Goal: Feedback & Contribution: Contribute content

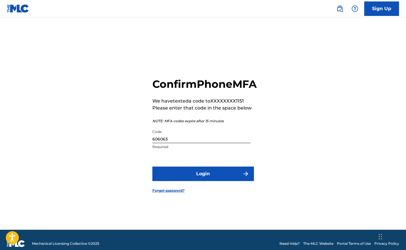
click at [215, 181] on button "Login" at bounding box center [203, 174] width 102 height 15
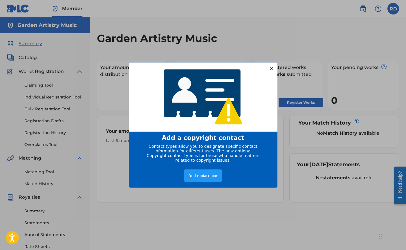
click at [271, 67] on div at bounding box center [271, 69] width 8 height 8
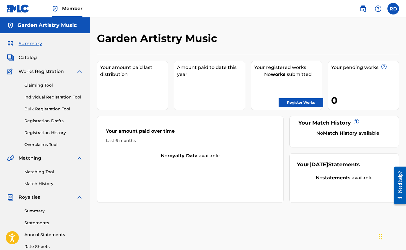
click at [296, 103] on link "Register Works" at bounding box center [301, 102] width 45 height 9
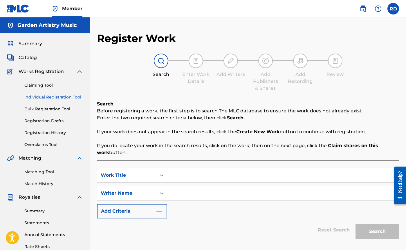
click at [27, 58] on span "Catalog" at bounding box center [28, 57] width 18 height 7
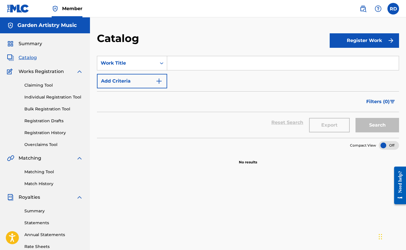
click at [54, 26] on h5 "Garden Artistry Music" at bounding box center [46, 25] width 59 height 7
click at [396, 8] on label at bounding box center [393, 9] width 12 height 12
click at [393, 9] on input "RD [PERSON_NAME] [EMAIL_ADDRESS][DOMAIN_NAME] Notification Preferences Profile …" at bounding box center [393, 9] width 0 height 0
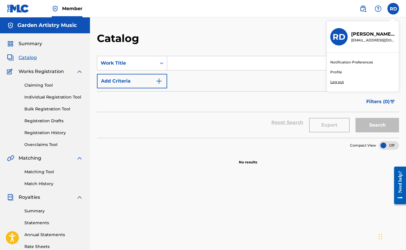
click at [335, 72] on link "Profile" at bounding box center [336, 72] width 12 height 5
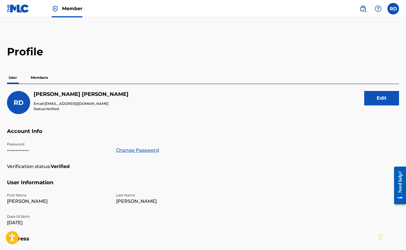
click at [41, 79] on p "Members" at bounding box center [39, 78] width 21 height 12
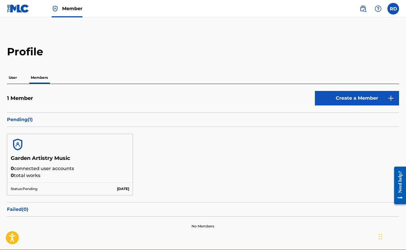
click at [12, 78] on p "User" at bounding box center [13, 78] width 12 height 12
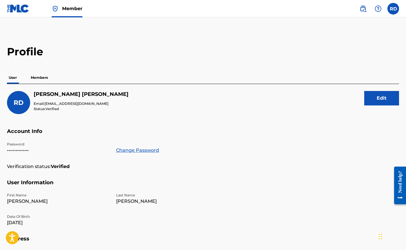
click at [39, 78] on p "Members" at bounding box center [39, 78] width 21 height 12
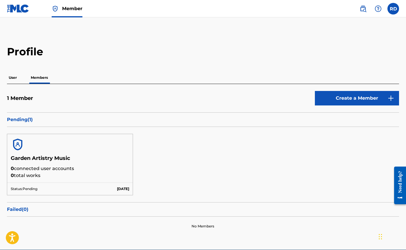
click at [13, 79] on p "User" at bounding box center [13, 78] width 12 height 12
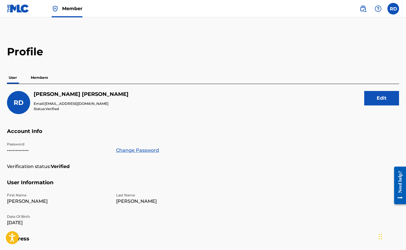
click at [363, 8] on img at bounding box center [363, 8] width 7 height 7
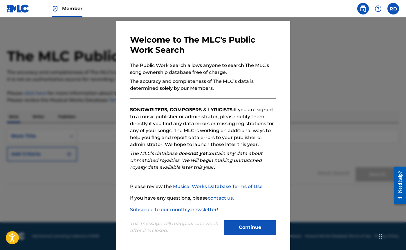
scroll to position [15, 0]
click at [249, 230] on button "Continue" at bounding box center [250, 228] width 52 height 15
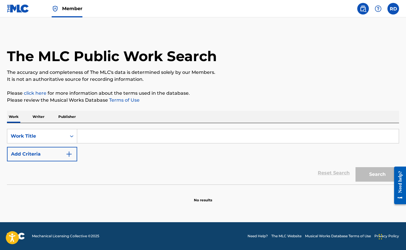
click at [111, 136] on input "Search Form" at bounding box center [238, 136] width 322 height 14
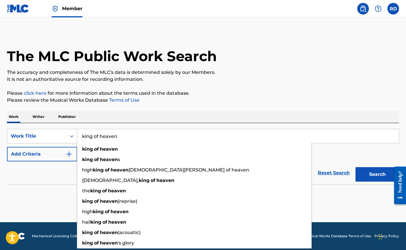
type input "king of heaven"
click at [377, 175] on button "Search" at bounding box center [378, 174] width 44 height 15
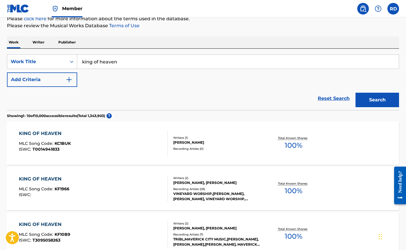
scroll to position [75, 0]
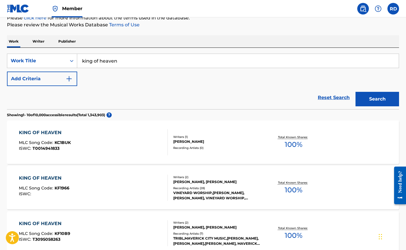
click at [66, 77] on img "Search Form" at bounding box center [69, 78] width 7 height 7
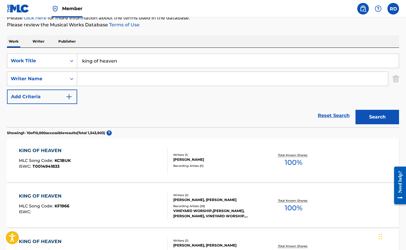
click at [106, 77] on input "Search Form" at bounding box center [232, 79] width 311 height 14
type input "[PERSON_NAME]"
click at [377, 117] on button "Search" at bounding box center [378, 117] width 44 height 15
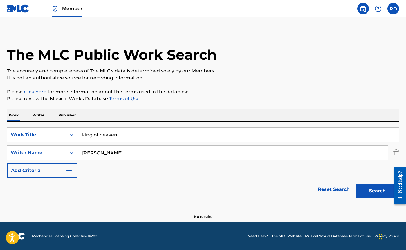
scroll to position [1, 0]
drag, startPoint x: 137, startPoint y: 151, endPoint x: 79, endPoint y: 153, distance: 58.4
click at [79, 153] on input "[PERSON_NAME]" at bounding box center [232, 153] width 311 height 14
click at [377, 191] on button "Search" at bounding box center [378, 191] width 44 height 15
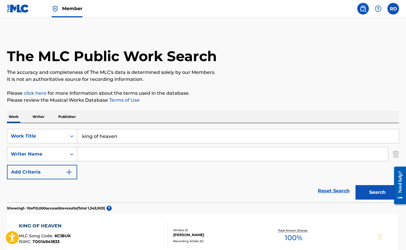
scroll to position [0, 0]
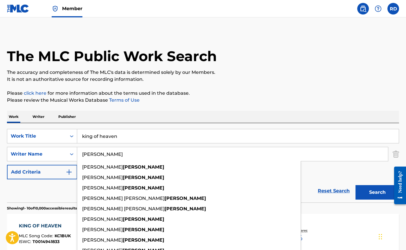
type input "[PERSON_NAME]"
click at [377, 193] on button "Search" at bounding box center [378, 192] width 44 height 15
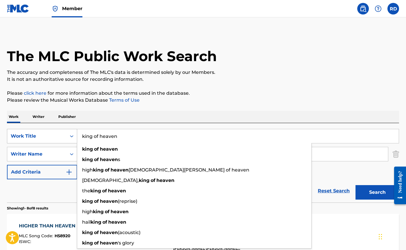
drag, startPoint x: 121, startPoint y: 138, endPoint x: 73, endPoint y: 137, distance: 48.5
click at [73, 137] on div "SearchWithCriteria152832d1-8062-4ef3-9e4b-f18d02a759fc Work Title king of heave…" at bounding box center [203, 136] width 392 height 15
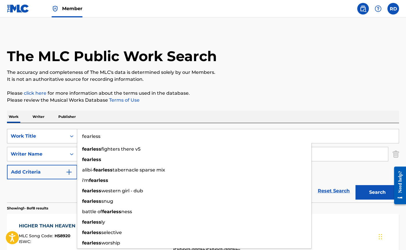
type input "fearless"
click at [377, 193] on button "Search" at bounding box center [378, 192] width 44 height 15
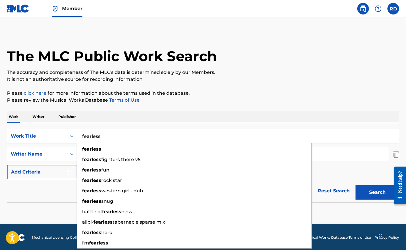
click at [339, 157] on input "[PERSON_NAME]" at bounding box center [232, 154] width 311 height 14
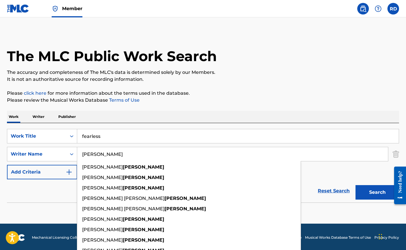
click at [280, 98] on p "Please review the Musical Works Database Terms of Use" at bounding box center [203, 100] width 392 height 7
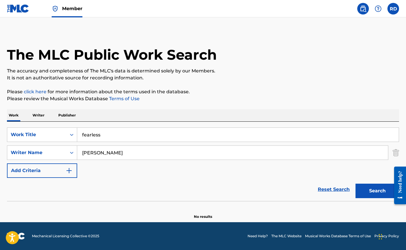
scroll to position [1, 0]
click at [82, 153] on input "[PERSON_NAME]" at bounding box center [232, 153] width 311 height 14
type input "[PERSON_NAME]"
click at [377, 191] on button "Search" at bounding box center [378, 191] width 44 height 15
drag, startPoint x: 124, startPoint y: 154, endPoint x: 65, endPoint y: 154, distance: 59.2
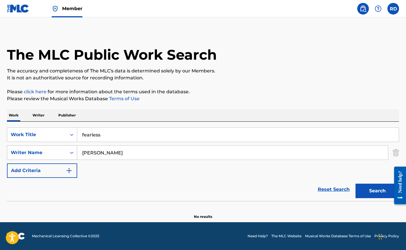
click at [65, 154] on div "SearchWithCriteria2af5f4d8-5c28-433f-948e-76b4750a606f Writer Name [PERSON_NAME]" at bounding box center [203, 153] width 392 height 15
drag, startPoint x: 113, startPoint y: 134, endPoint x: 56, endPoint y: 134, distance: 56.6
click at [56, 134] on div "SearchWithCriteria152832d1-8062-4ef3-9e4b-f18d02a759fc Work Title fearless" at bounding box center [203, 135] width 392 height 15
click at [37, 113] on p "Writer" at bounding box center [38, 115] width 15 height 12
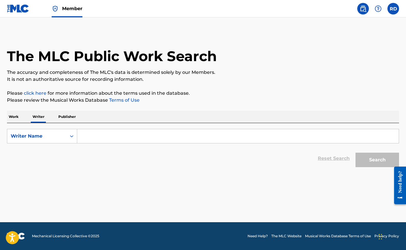
click at [99, 139] on input "Search Form" at bounding box center [238, 136] width 322 height 14
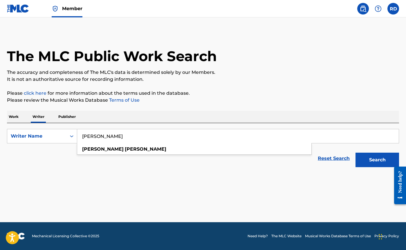
type input "[PERSON_NAME]"
click at [377, 160] on button "Search" at bounding box center [378, 160] width 44 height 15
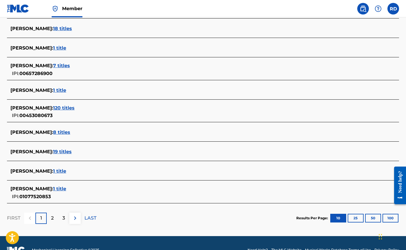
scroll to position [181, 0]
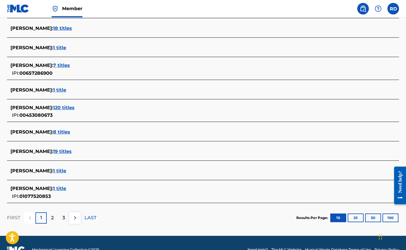
click at [62, 188] on span "1 title" at bounding box center [59, 189] width 13 height 6
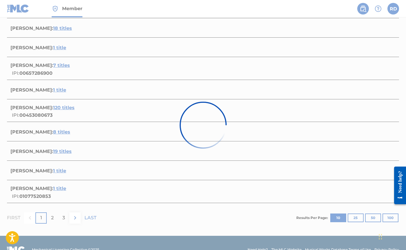
scroll to position [47, 0]
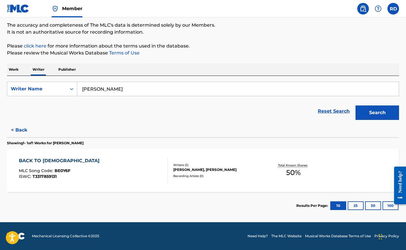
click at [28, 160] on div "BACK TO [DEMOGRAPHIC_DATA]" at bounding box center [61, 161] width 84 height 7
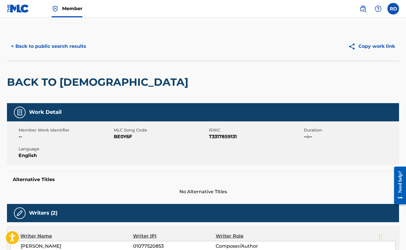
click at [37, 48] on button "< Back to public search results" at bounding box center [48, 46] width 83 height 15
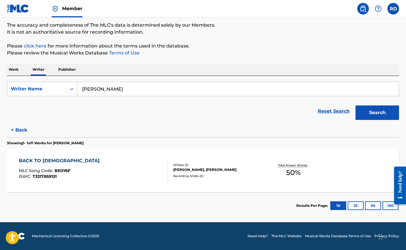
scroll to position [47, 0]
click at [65, 71] on p "Publisher" at bounding box center [67, 70] width 21 height 12
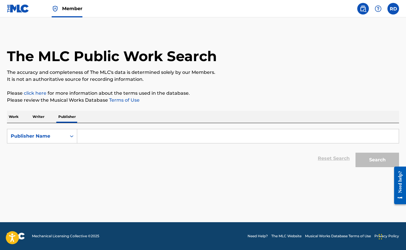
click at [107, 140] on input "Search Form" at bounding box center [238, 136] width 322 height 14
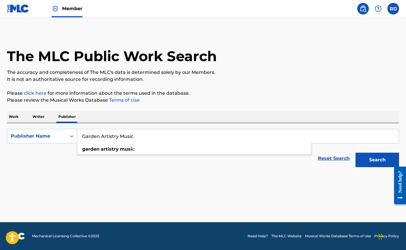
click at [377, 160] on button "Search" at bounding box center [378, 160] width 44 height 15
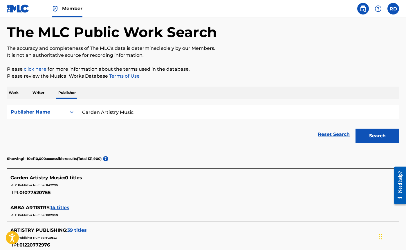
scroll to position [25, 0]
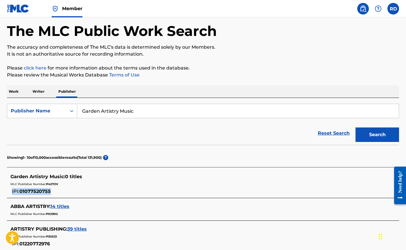
drag, startPoint x: 12, startPoint y: 192, endPoint x: 51, endPoint y: 193, distance: 38.9
click at [45, 193] on div "IPI: 01077520755" at bounding box center [27, 191] width 35 height 8
copy div "IPI: 01077520755"
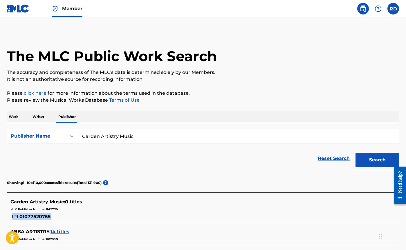
scroll to position [0, 0]
drag, startPoint x: 140, startPoint y: 138, endPoint x: 80, endPoint y: 135, distance: 59.9
click at [80, 135] on input "Garden Artistry Music" at bounding box center [238, 136] width 322 height 14
click at [377, 160] on button "Search" at bounding box center [378, 160] width 44 height 15
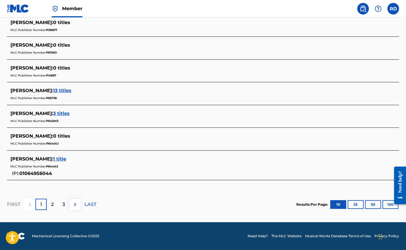
scroll to position [248, 0]
click at [51, 207] on p "2" at bounding box center [52, 204] width 3 height 7
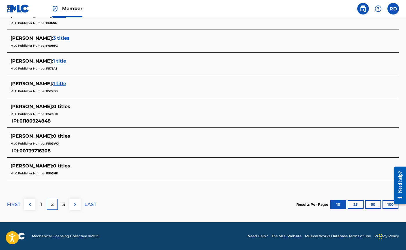
scroll to position [255, 0]
click at [66, 208] on div "3" at bounding box center [63, 204] width 11 height 11
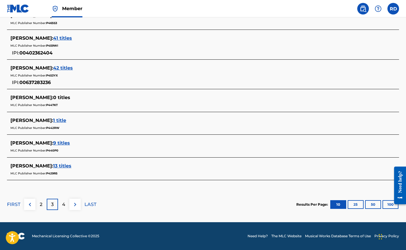
scroll to position [269, 0]
click at [66, 205] on div "4" at bounding box center [63, 204] width 11 height 11
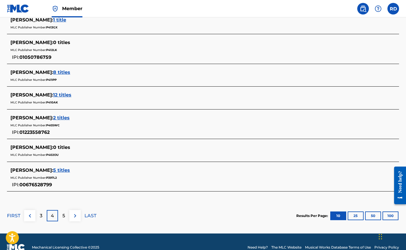
scroll to position [253, 0]
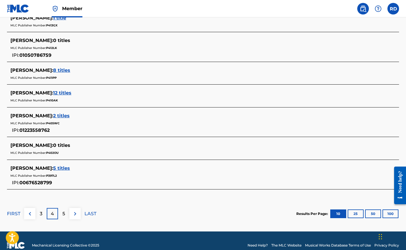
click at [65, 215] on p "5" at bounding box center [63, 214] width 3 height 7
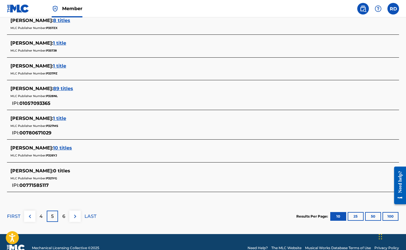
scroll to position [257, 0]
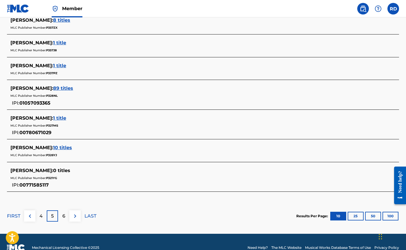
click at [64, 217] on p "6" at bounding box center [63, 216] width 3 height 7
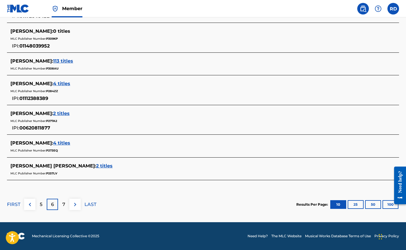
scroll to position [290, 0]
click at [63, 208] on div "7" at bounding box center [63, 204] width 11 height 11
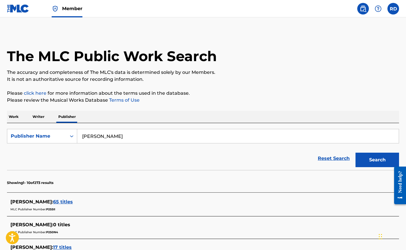
scroll to position [0, 0]
drag, startPoint x: 99, startPoint y: 137, endPoint x: 68, endPoint y: 137, distance: 30.8
click at [68, 137] on div "SearchWithCriteriad444f979-1150-419c-a266-9d00c3b74b47 Publisher Name [PERSON_N…" at bounding box center [203, 136] width 392 height 15
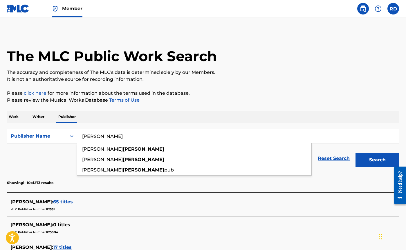
type input "[PERSON_NAME]"
click at [377, 160] on button "Search" at bounding box center [378, 160] width 44 height 15
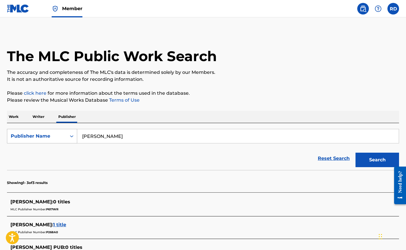
drag, startPoint x: 103, startPoint y: 138, endPoint x: 55, endPoint y: 136, distance: 47.9
click at [55, 136] on div "SearchWithCriteriad444f979-1150-419c-a266-9d00c3b74b47 Publisher Name [PERSON_N…" at bounding box center [203, 136] width 392 height 15
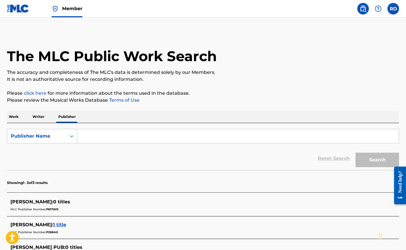
click at [12, 118] on p "Work" at bounding box center [13, 117] width 13 height 12
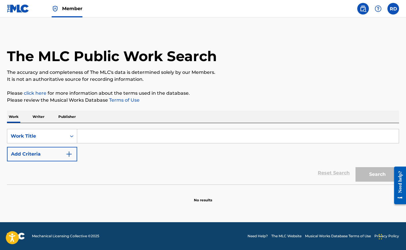
click at [102, 134] on input "Search Form" at bounding box center [238, 136] width 322 height 14
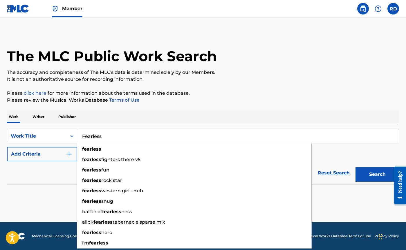
type input "Fearless"
click at [377, 175] on button "Search" at bounding box center [378, 174] width 44 height 15
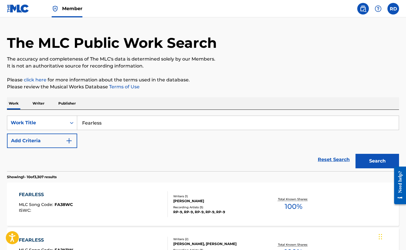
scroll to position [13, 0]
drag, startPoint x: 110, startPoint y: 124, endPoint x: 75, endPoint y: 124, distance: 34.8
click at [75, 124] on div "SearchWithCriteria152832d1-8062-4ef3-9e4b-f18d02a759fc Work Title Fearless" at bounding box center [203, 123] width 392 height 15
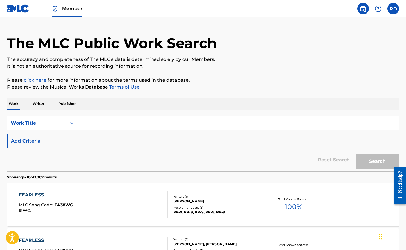
click at [40, 102] on p "Writer" at bounding box center [38, 104] width 15 height 12
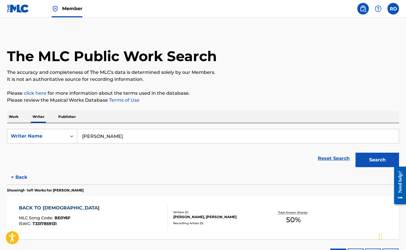
click at [127, 139] on input "[PERSON_NAME]" at bounding box center [238, 136] width 322 height 14
click at [377, 160] on button "Search" at bounding box center [378, 160] width 44 height 15
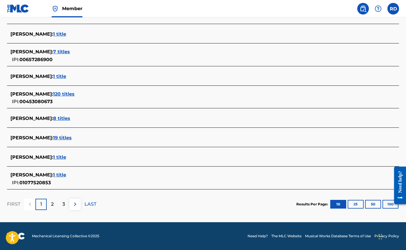
scroll to position [194, 0]
click at [53, 158] on span "1 title" at bounding box center [59, 158] width 13 height 6
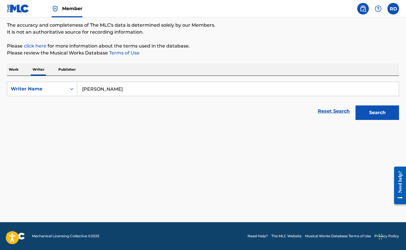
scroll to position [47, 0]
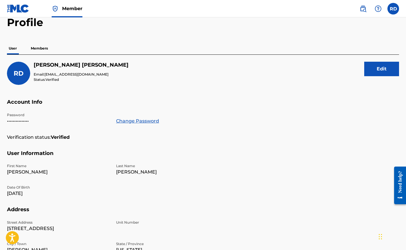
scroll to position [28, 0]
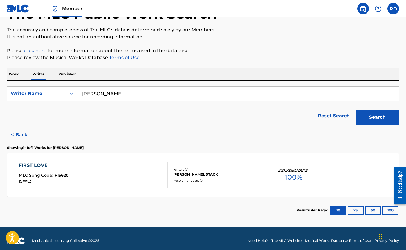
scroll to position [45, 0]
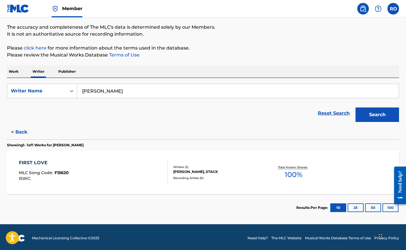
click at [19, 133] on button "< Back" at bounding box center [24, 132] width 35 height 15
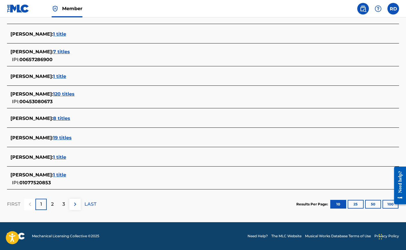
scroll to position [194, 0]
click at [58, 175] on span "1 title" at bounding box center [59, 175] width 13 height 6
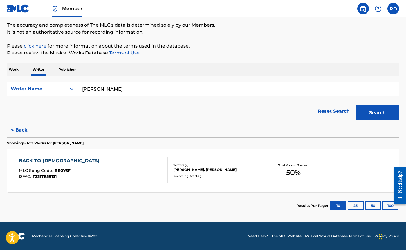
scroll to position [47, 0]
click at [100, 89] on input "[PERSON_NAME]" at bounding box center [238, 89] width 322 height 14
type input "[PERSON_NAME]"
click at [377, 113] on button "Search" at bounding box center [378, 113] width 44 height 15
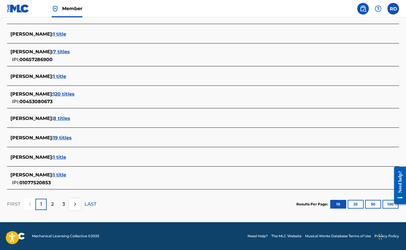
scroll to position [194, 0]
click at [50, 206] on div "2" at bounding box center [52, 204] width 11 height 11
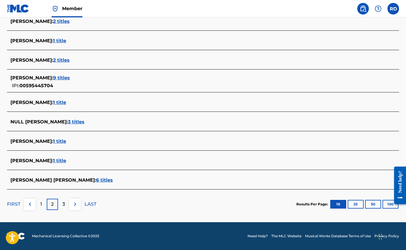
scroll to position [188, 0]
click at [64, 205] on p "3" at bounding box center [63, 204] width 3 height 7
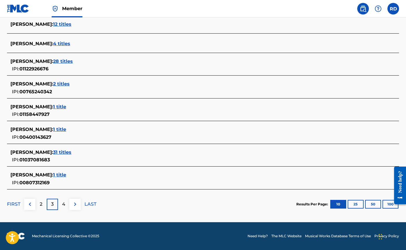
scroll to position [208, 0]
click at [64, 205] on p "4" at bounding box center [63, 204] width 3 height 7
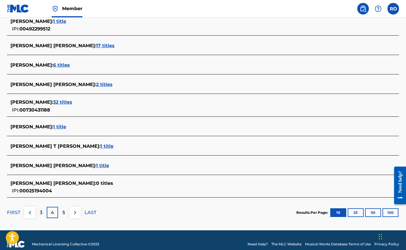
scroll to position [190, 0]
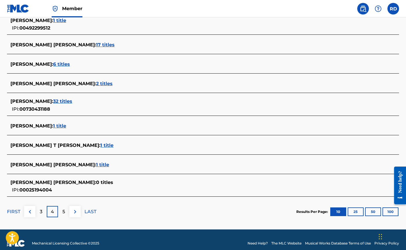
click at [63, 214] on p "5" at bounding box center [63, 212] width 3 height 7
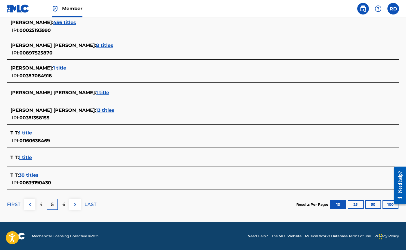
scroll to position [204, 0]
click at [65, 208] on div "6" at bounding box center [63, 204] width 11 height 11
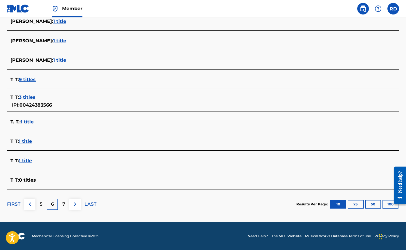
scroll to position [188, 0]
click at [65, 203] on p "7" at bounding box center [63, 204] width 3 height 7
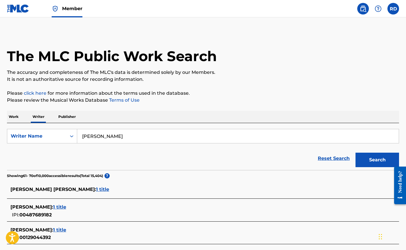
scroll to position [0, 0]
click at [396, 9] on label at bounding box center [393, 9] width 12 height 12
click at [393, 9] on input "RD [PERSON_NAME] [EMAIL_ADDRESS][DOMAIN_NAME] Notification Preferences Profile …" at bounding box center [393, 9] width 0 height 0
click at [21, 9] on img at bounding box center [18, 8] width 22 height 8
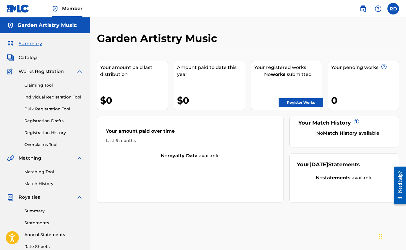
click at [36, 85] on link "Claiming Tool" at bounding box center [53, 85] width 59 height 6
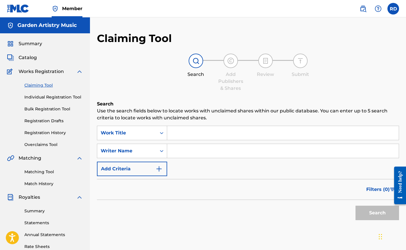
click at [185, 142] on div "SearchWithCriteria364651b4-689d-47ce-a89b-7ba3ed6006ec Work Title SearchWithCri…" at bounding box center [248, 151] width 302 height 50
click at [182, 135] on input "Search Form" at bounding box center [283, 133] width 232 height 14
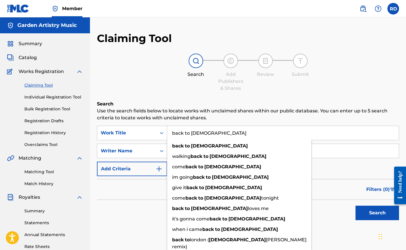
type input "back to [DEMOGRAPHIC_DATA]"
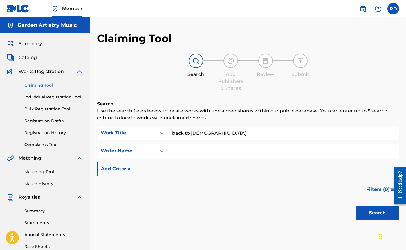
drag, startPoint x: 202, startPoint y: 136, endPoint x: 338, endPoint y: 152, distance: 136.5
click at [338, 152] on input "Search Form" at bounding box center [283, 151] width 232 height 14
type input "[PERSON_NAME]"
drag, startPoint x: 208, startPoint y: 146, endPoint x: 371, endPoint y: 213, distance: 175.9
click at [371, 213] on button "Search" at bounding box center [378, 213] width 44 height 15
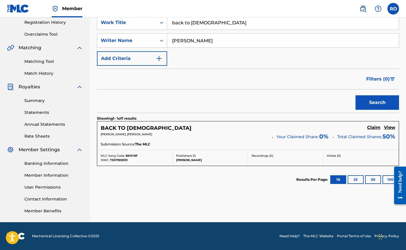
scroll to position [111, 0]
click at [374, 128] on h5 "Claim" at bounding box center [373, 128] width 13 height 6
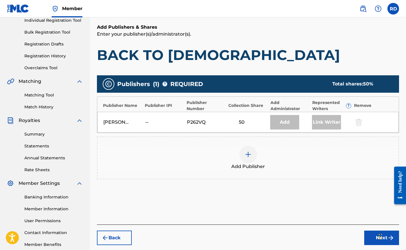
scroll to position [77, 0]
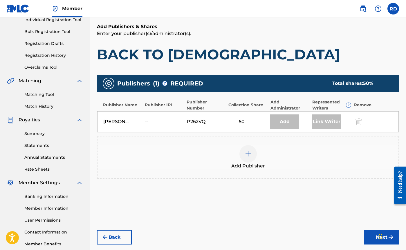
click at [248, 154] on img at bounding box center [248, 154] width 7 height 7
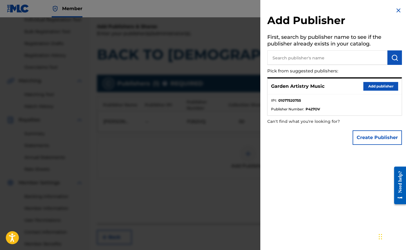
click at [374, 87] on button "Add publisher" at bounding box center [380, 86] width 35 height 9
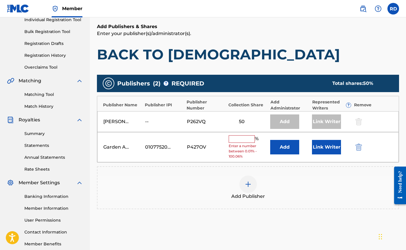
click at [238, 139] on input "text" at bounding box center [242, 140] width 26 height 8
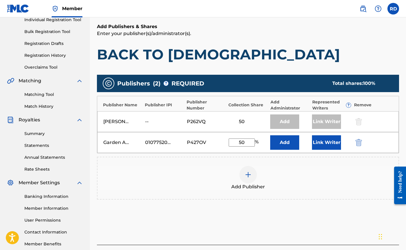
type input "50"
click at [319, 144] on button "Link Writer" at bounding box center [326, 143] width 29 height 15
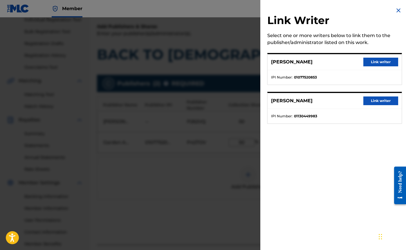
click at [374, 62] on button "Link writer" at bounding box center [380, 62] width 35 height 9
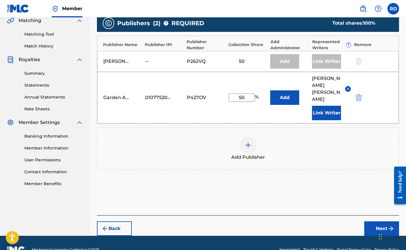
scroll to position [138, 0]
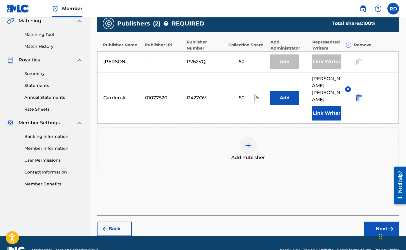
click at [376, 222] on button "Next" at bounding box center [381, 229] width 35 height 15
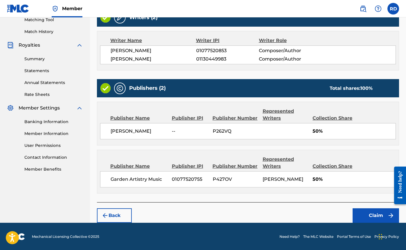
scroll to position [152, 0]
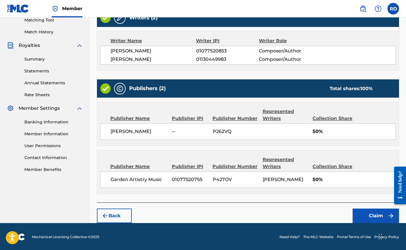
click at [375, 217] on button "Claim" at bounding box center [376, 216] width 46 height 15
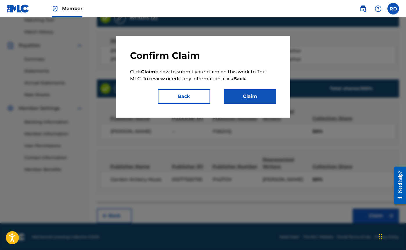
click at [251, 97] on button "Claim" at bounding box center [250, 96] width 52 height 15
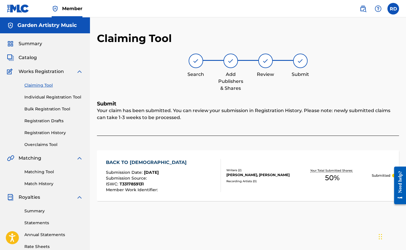
scroll to position [0, 0]
click at [48, 98] on link "Individual Registration Tool" at bounding box center [53, 97] width 59 height 6
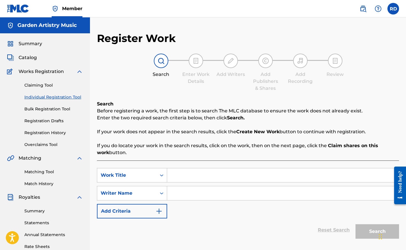
click at [185, 174] on input "Search Form" at bounding box center [283, 176] width 232 height 14
type input "Fearless"
click at [178, 196] on input "Search Form" at bounding box center [283, 194] width 232 height 14
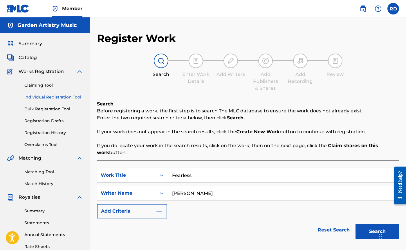
type input "[PERSON_NAME]"
click at [370, 230] on button "Search" at bounding box center [378, 232] width 44 height 15
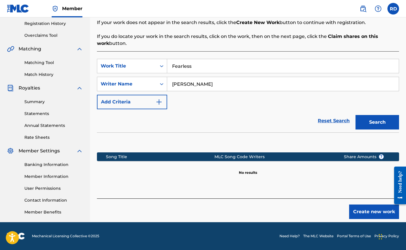
scroll to position [109, 0]
click at [376, 213] on button "Create new work" at bounding box center [374, 212] width 50 height 15
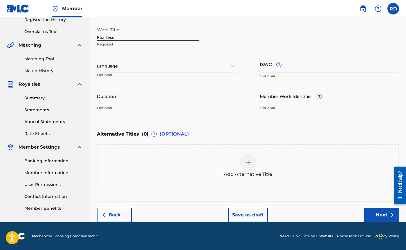
scroll to position [113, 0]
click at [295, 65] on input "ISWC ?" at bounding box center [330, 64] width 140 height 17
paste input "T3260968096"
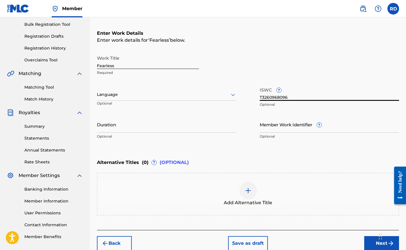
scroll to position [86, 0]
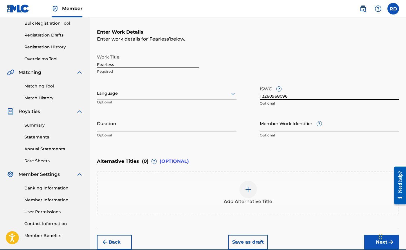
type input "T3260968096"
click at [140, 93] on div at bounding box center [167, 93] width 140 height 7
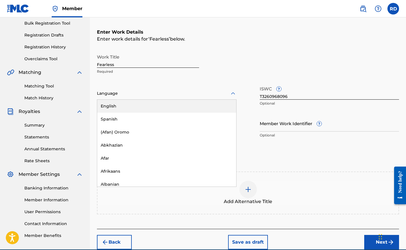
click at [118, 110] on div "English" at bounding box center [166, 106] width 139 height 13
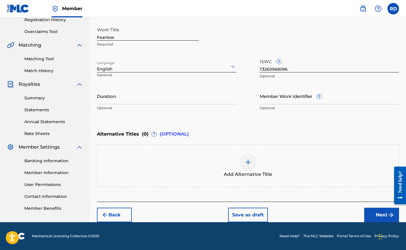
scroll to position [113, 0]
click at [383, 217] on button "Next" at bounding box center [381, 215] width 35 height 15
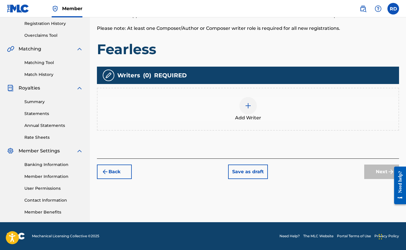
click at [249, 110] on div at bounding box center [247, 105] width 17 height 17
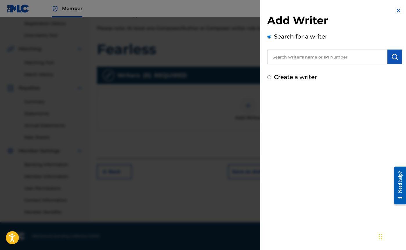
click at [293, 58] on input "text" at bounding box center [327, 57] width 120 height 15
click at [349, 97] on div "Add Writer Search for a writer [PERSON_NAME] [PERSON_NAME] Create a writer" at bounding box center [334, 125] width 149 height 250
click at [330, 58] on input "[PERSON_NAME]" at bounding box center [327, 57] width 120 height 15
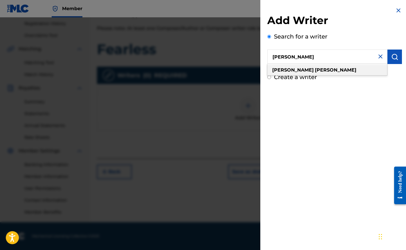
click at [315, 71] on div "[PERSON_NAME]" at bounding box center [327, 70] width 120 height 10
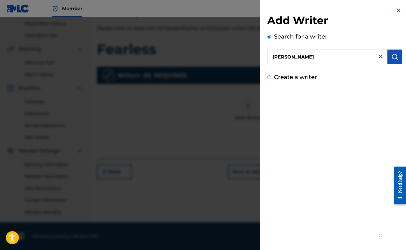
drag, startPoint x: 322, startPoint y: 61, endPoint x: 256, endPoint y: 61, distance: 65.9
click at [256, 61] on div "Add Writer Search for a writer [PERSON_NAME] Create a writer" at bounding box center [203, 133] width 406 height 233
click at [313, 59] on input "[PERSON_NAME]" at bounding box center [327, 57] width 120 height 15
type input "[PERSON_NAME]"
click at [378, 57] on img at bounding box center [380, 56] width 7 height 7
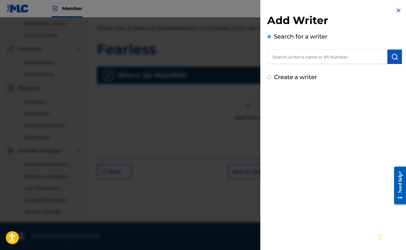
click at [293, 59] on input "text" at bounding box center [327, 57] width 120 height 15
click at [283, 57] on input "text" at bounding box center [327, 57] width 120 height 15
paste input "1077520853"
click at [392, 59] on img "submit" at bounding box center [394, 56] width 7 height 7
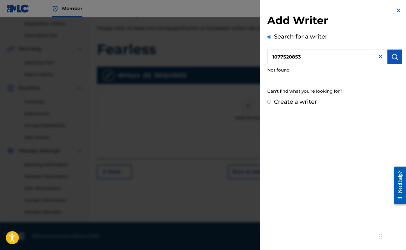
drag, startPoint x: 310, startPoint y: 58, endPoint x: 257, endPoint y: 56, distance: 52.9
click at [257, 56] on div "Add Writer Search for a writer 1077520853 Not found Can't find what you're look…" at bounding box center [203, 133] width 406 height 233
type input "[PERSON_NAME]"
click at [394, 57] on img "submit" at bounding box center [394, 56] width 7 height 7
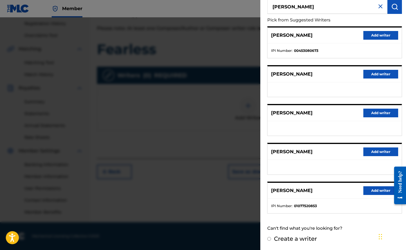
scroll to position [50, 0]
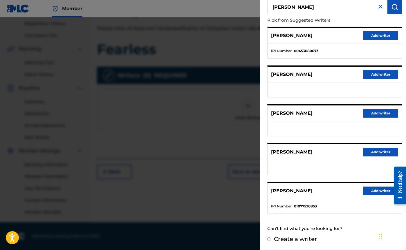
click at [375, 190] on button "Add writer" at bounding box center [380, 191] width 35 height 9
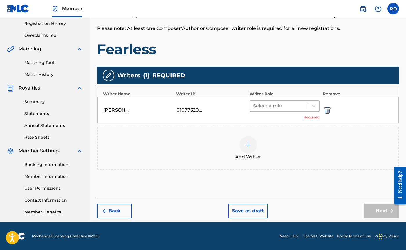
click at [266, 105] on div at bounding box center [279, 106] width 53 height 8
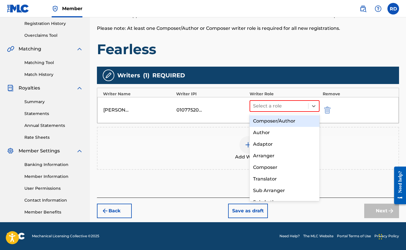
click at [273, 121] on div "Composer/Author" at bounding box center [285, 122] width 70 height 12
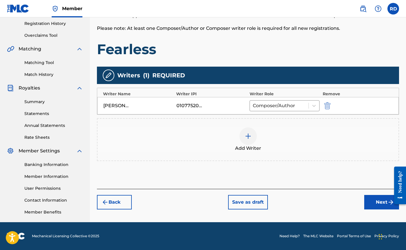
click at [376, 202] on button "Next" at bounding box center [381, 202] width 35 height 15
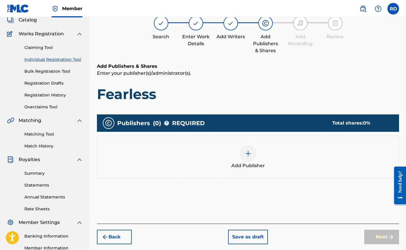
scroll to position [26, 0]
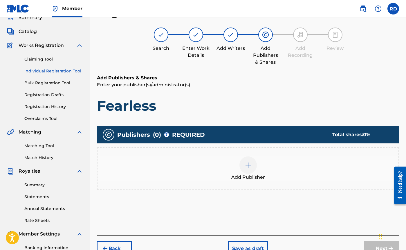
click at [247, 167] on img at bounding box center [248, 165] width 7 height 7
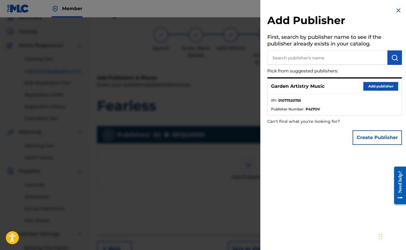
click at [373, 87] on button "Add publisher" at bounding box center [380, 86] width 35 height 9
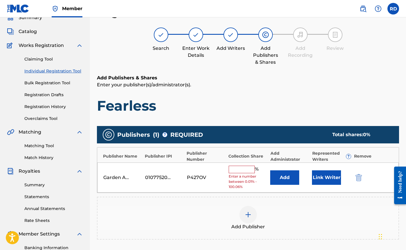
click at [243, 169] on input "text" at bounding box center [242, 170] width 26 height 8
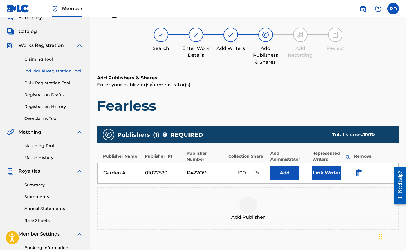
type input "100"
click at [328, 175] on button "Link Writer" at bounding box center [326, 173] width 29 height 15
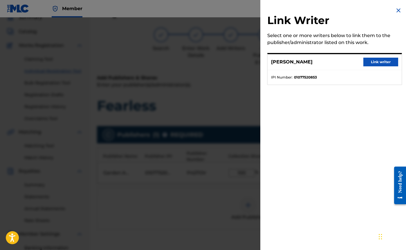
click at [371, 61] on button "Link writer" at bounding box center [380, 62] width 35 height 9
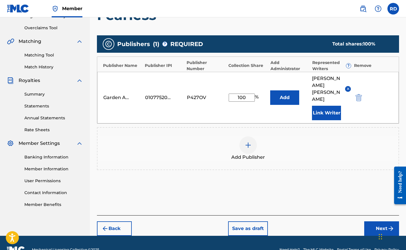
scroll to position [117, 0]
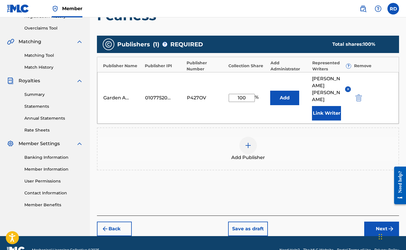
click at [378, 222] on button "Next" at bounding box center [381, 229] width 35 height 15
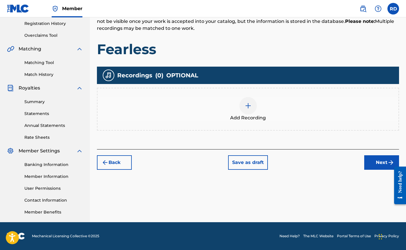
scroll to position [109, 0]
click at [247, 109] on img at bounding box center [248, 105] width 7 height 7
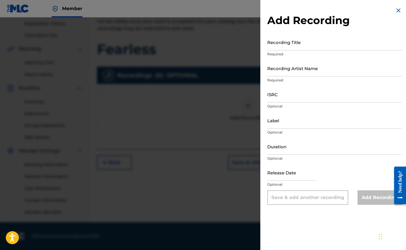
click at [295, 95] on input "ISRC" at bounding box center [334, 94] width 135 height 17
paste input "QZTBC2599300"
type input "QZTBC2599300"
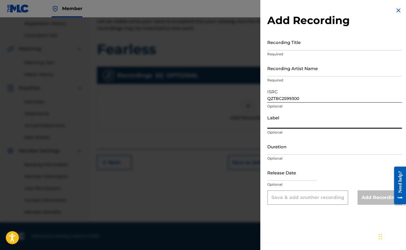
click at [285, 125] on input "Label" at bounding box center [334, 120] width 135 height 17
click at [279, 47] on input "Recording Title" at bounding box center [334, 42] width 135 height 17
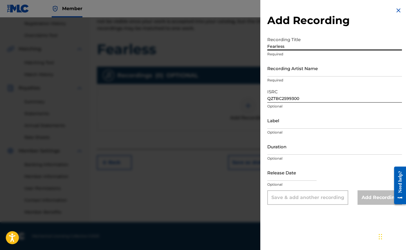
type input "Fearless"
click at [288, 74] on input "Recording Artist Name" at bounding box center [334, 68] width 135 height 17
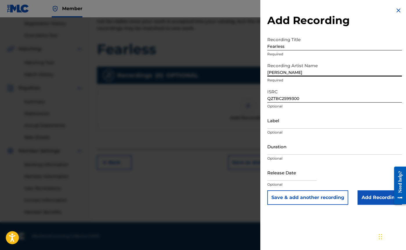
type input "[PERSON_NAME]"
click at [282, 175] on input "text" at bounding box center [291, 173] width 49 height 17
select select "7"
select select "2025"
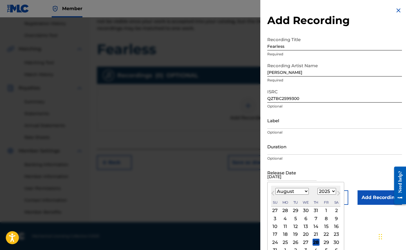
click at [323, 227] on div "15" at bounding box center [326, 226] width 7 height 7
type input "[DATE]"
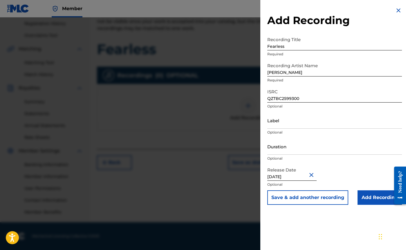
click at [373, 199] on input "Add Recording" at bounding box center [380, 198] width 44 height 15
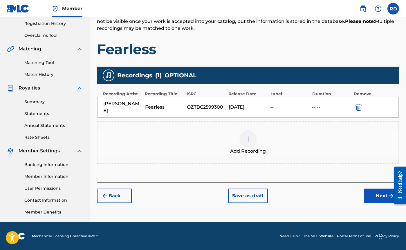
click at [380, 190] on button "Next" at bounding box center [381, 196] width 35 height 15
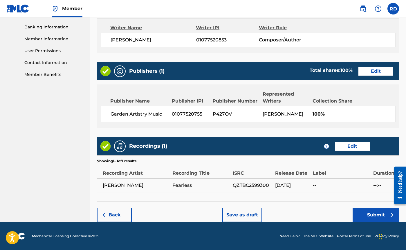
scroll to position [247, 0]
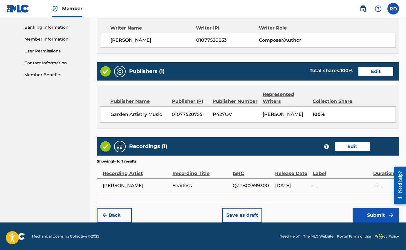
click at [353, 147] on button "Edit" at bounding box center [352, 146] width 35 height 9
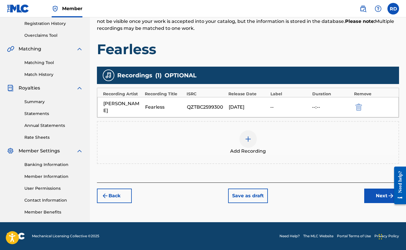
click at [317, 104] on div "--:--" at bounding box center [331, 107] width 39 height 7
click at [316, 104] on div "--:--" at bounding box center [331, 107] width 39 height 7
click at [319, 105] on div "--:--" at bounding box center [331, 107] width 39 height 7
click at [381, 192] on button "Next" at bounding box center [381, 196] width 35 height 15
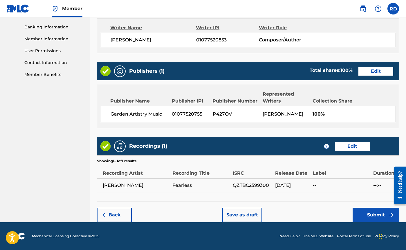
scroll to position [247, 0]
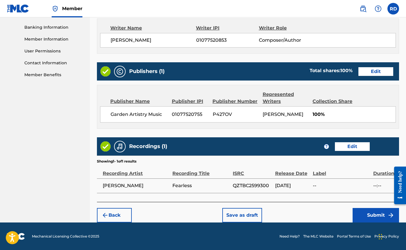
click at [375, 216] on button "Submit" at bounding box center [376, 215] width 46 height 15
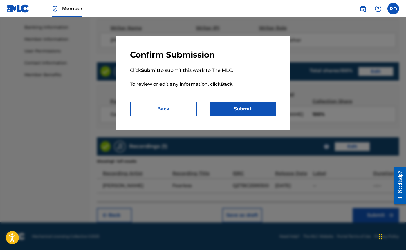
click at [247, 109] on button "Submit" at bounding box center [243, 109] width 67 height 15
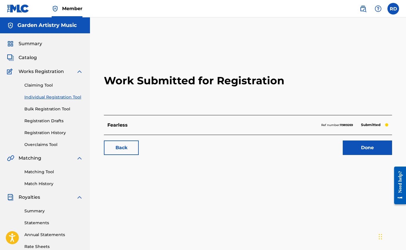
click at [51, 98] on link "Individual Registration Tool" at bounding box center [53, 97] width 59 height 6
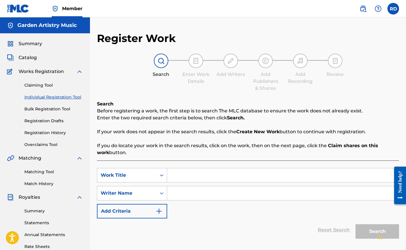
click at [183, 174] on input "Search Form" at bounding box center [283, 176] width 232 height 14
type input "For My Good"
click at [185, 196] on input "Search Form" at bounding box center [283, 194] width 232 height 14
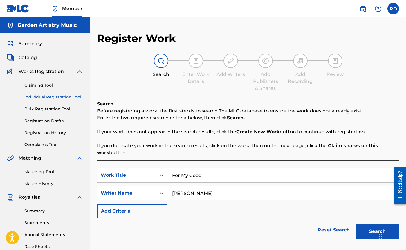
type input "[PERSON_NAME]"
click at [377, 232] on button "Search" at bounding box center [378, 232] width 44 height 15
click at [368, 230] on button "Search" at bounding box center [378, 232] width 44 height 15
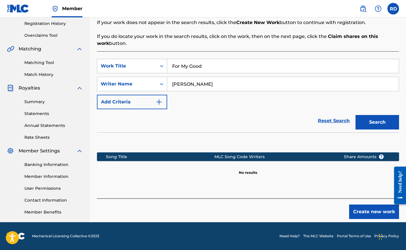
scroll to position [109, 0]
drag, startPoint x: 217, startPoint y: 85, endPoint x: 138, endPoint y: 85, distance: 79.2
click at [138, 85] on div "SearchWithCriteria2af5f4d8-5c28-433f-948e-76b4750a606f Writer Name [PERSON_NAME]" at bounding box center [248, 84] width 302 height 15
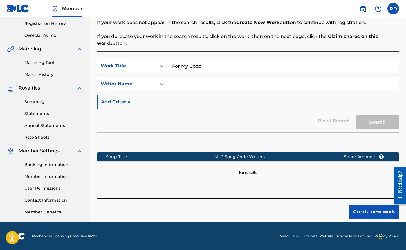
click at [241, 66] on input "For My Good" at bounding box center [283, 66] width 232 height 14
click at [371, 123] on div "Search" at bounding box center [376, 120] width 46 height 23
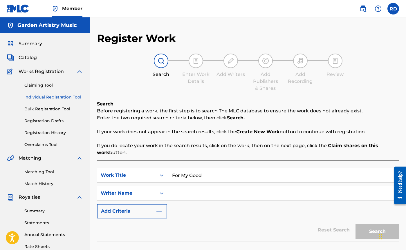
scroll to position [0, 0]
drag, startPoint x: 213, startPoint y: 178, endPoint x: 153, endPoint y: 178, distance: 59.8
click at [153, 178] on div "SearchWithCriteria152832d1-8062-4ef3-9e4b-f18d02a759fc Work Title For My Good" at bounding box center [248, 175] width 302 height 15
type input "For My Good"
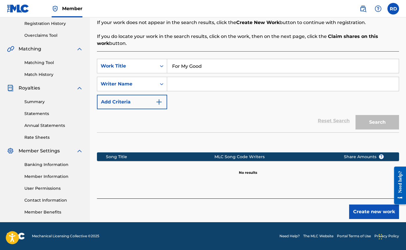
scroll to position [109, 0]
click at [183, 88] on input "Search Form" at bounding box center [283, 84] width 232 height 14
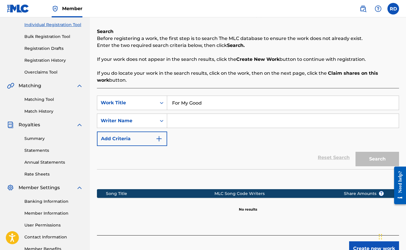
scroll to position [72, 0]
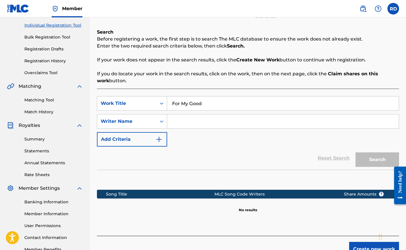
click at [335, 159] on div "Reset Search Search" at bounding box center [248, 158] width 302 height 23
click at [327, 158] on div "Reset Search Search" at bounding box center [248, 158] width 302 height 23
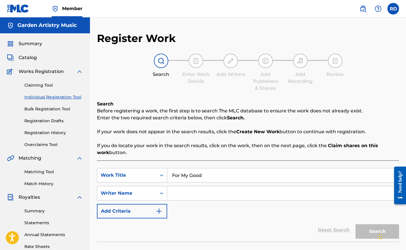
scroll to position [0, 0]
click at [35, 97] on link "Individual Registration Tool" at bounding box center [53, 97] width 59 height 6
drag, startPoint x: 212, startPoint y: 176, endPoint x: 152, endPoint y: 178, distance: 60.1
click at [152, 178] on div "SearchWithCriteria152832d1-8062-4ef3-9e4b-f18d02a759fc Work Title For My Good" at bounding box center [248, 175] width 302 height 15
click at [220, 174] on input "For My Good" at bounding box center [283, 176] width 232 height 14
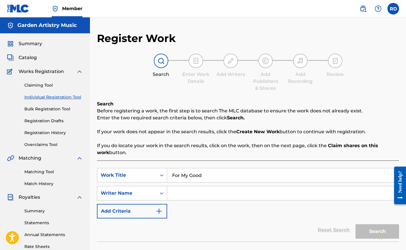
click at [39, 85] on link "Claiming Tool" at bounding box center [53, 85] width 59 height 6
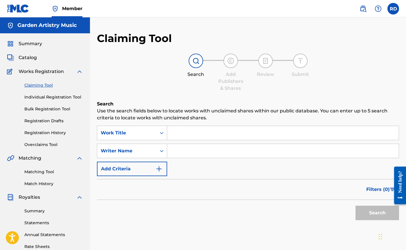
click at [48, 98] on link "Individual Registration Tool" at bounding box center [53, 97] width 59 height 6
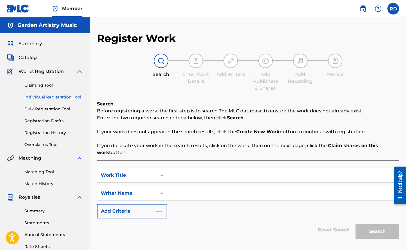
click at [184, 176] on input "Search Form" at bounding box center [283, 176] width 232 height 14
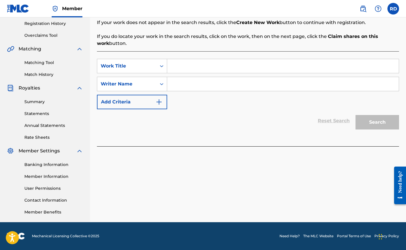
scroll to position [109, 0]
type input "For My Good"
click at [209, 80] on input "Search Form" at bounding box center [283, 84] width 232 height 14
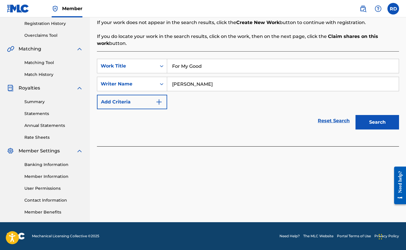
click at [373, 122] on button "Search" at bounding box center [378, 122] width 44 height 15
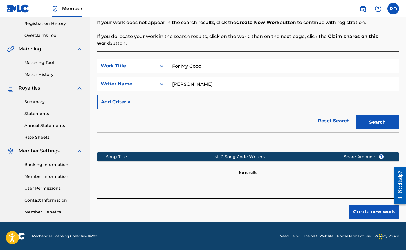
drag, startPoint x: 214, startPoint y: 85, endPoint x: 146, endPoint y: 85, distance: 68.8
click at [146, 85] on div "SearchWithCriteria2af5f4d8-5c28-433f-948e-76b4750a606f Writer Name [PERSON_NAME]" at bounding box center [248, 84] width 302 height 15
click at [377, 122] on button "Search" at bounding box center [378, 122] width 44 height 15
drag, startPoint x: 204, startPoint y: 84, endPoint x: 147, endPoint y: 84, distance: 57.2
click at [147, 84] on div "SearchWithCriteria2af5f4d8-5c28-433f-948e-76b4750a606f Writer Name [PERSON_NAME]" at bounding box center [248, 84] width 302 height 15
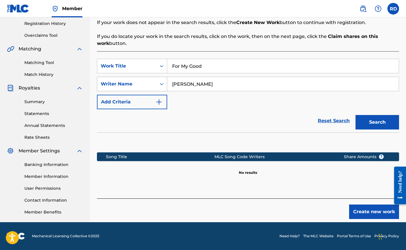
click at [377, 122] on button "Search" at bounding box center [378, 122] width 44 height 15
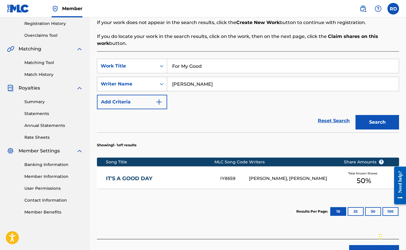
drag, startPoint x: 210, startPoint y: 84, endPoint x: 155, endPoint y: 84, distance: 54.9
click at [155, 84] on div "SearchWithCriteria2af5f4d8-5c28-433f-948e-76b4750a606f Writer Name [PERSON_NAME]" at bounding box center [248, 84] width 302 height 15
type input "[PERSON_NAME]"
click at [377, 122] on button "Search" at bounding box center [378, 122] width 44 height 15
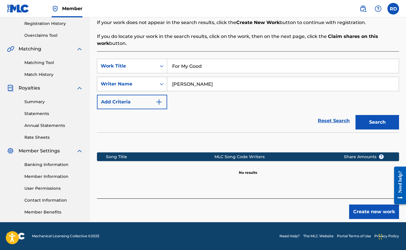
drag, startPoint x: 218, startPoint y: 86, endPoint x: 158, endPoint y: 86, distance: 59.8
click at [158, 86] on div "SearchWithCriteria2af5f4d8-5c28-433f-948e-76b4750a606f Writer Name [PERSON_NAME]" at bounding box center [248, 84] width 302 height 15
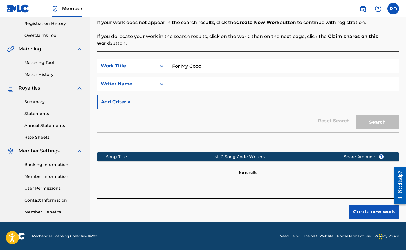
click at [374, 213] on button "Create new work" at bounding box center [374, 212] width 50 height 15
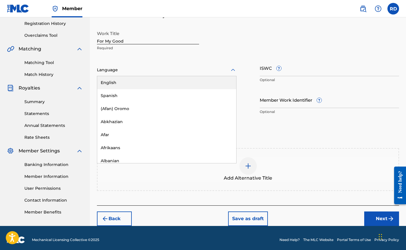
click at [152, 73] on div at bounding box center [167, 69] width 140 height 7
click at [122, 81] on div "English" at bounding box center [166, 82] width 139 height 13
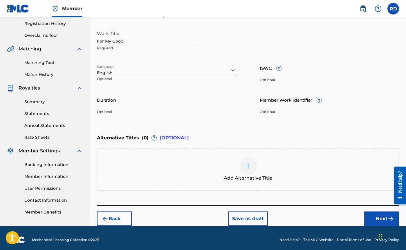
click at [294, 71] on input "ISWC ?" at bounding box center [330, 68] width 140 height 17
paste input "T3283267852"
type input "T3283267852"
click at [146, 104] on input "Duration" at bounding box center [167, 100] width 140 height 17
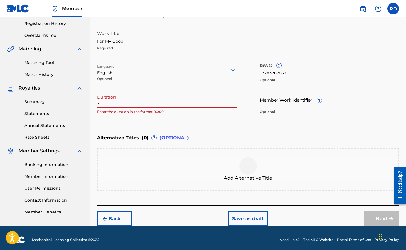
type input "4"
type input "04:36"
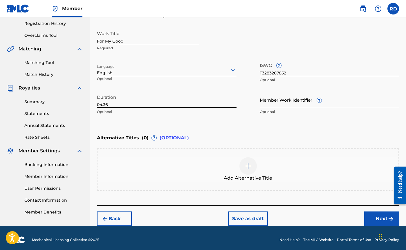
drag, startPoint x: 117, startPoint y: 105, endPoint x: 77, endPoint y: 106, distance: 39.2
click at [77, 106] on main "Garden Artistry Music Summary Catalog Works Registration Claiming Tool Individu…" at bounding box center [203, 67] width 406 height 318
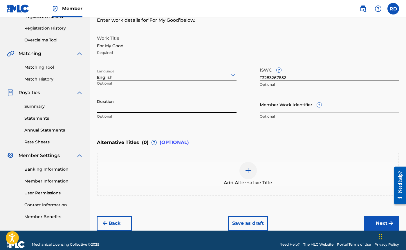
scroll to position [110, 0]
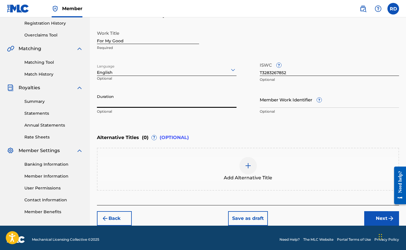
click at [380, 219] on button "Next" at bounding box center [381, 219] width 35 height 15
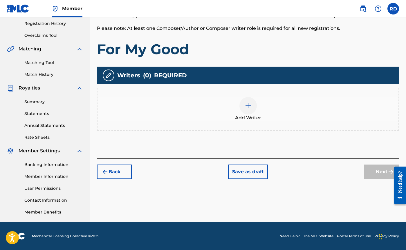
scroll to position [109, 0]
click at [250, 106] on img at bounding box center [248, 105] width 7 height 7
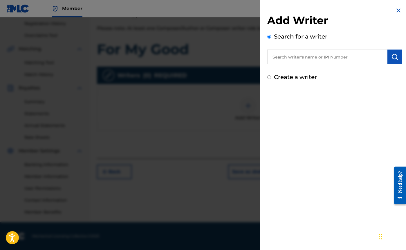
click at [286, 60] on input "text" at bounding box center [327, 57] width 120 height 15
type input "[PERSON_NAME]"
click at [395, 55] on img "submit" at bounding box center [394, 56] width 7 height 7
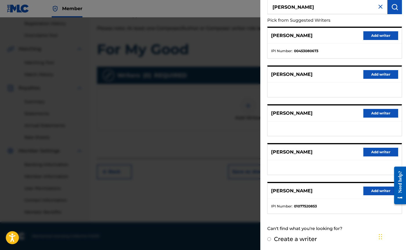
click at [371, 191] on button "Add writer" at bounding box center [380, 191] width 35 height 9
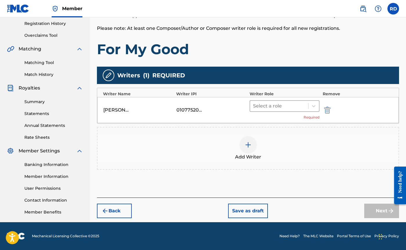
click at [259, 107] on div at bounding box center [279, 106] width 53 height 8
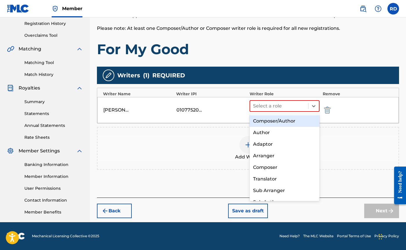
click at [264, 122] on div "Composer/Author" at bounding box center [285, 122] width 70 height 12
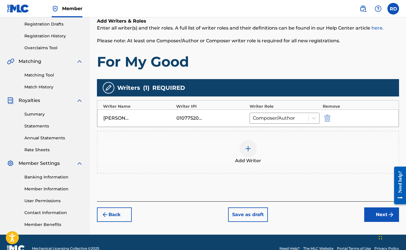
scroll to position [100, 0]
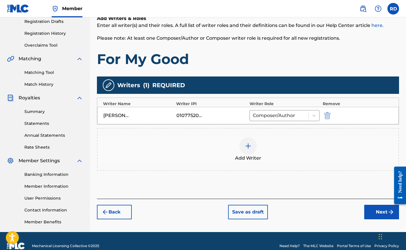
click at [249, 149] on img at bounding box center [248, 146] width 7 height 7
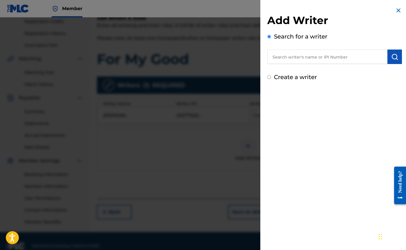
click at [290, 55] on input "text" at bounding box center [327, 57] width 120 height 15
type input "[PERSON_NAME]"
click at [394, 56] on img "submit" at bounding box center [394, 56] width 7 height 7
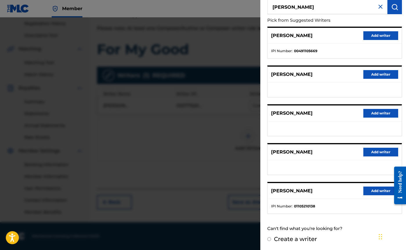
scroll to position [109, 0]
click at [374, 190] on button "Add writer" at bounding box center [380, 191] width 35 height 9
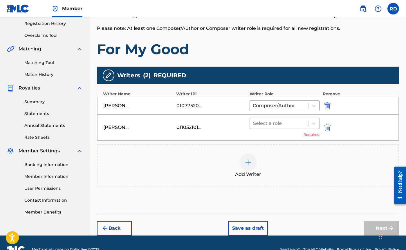
click at [264, 124] on div at bounding box center [279, 124] width 53 height 8
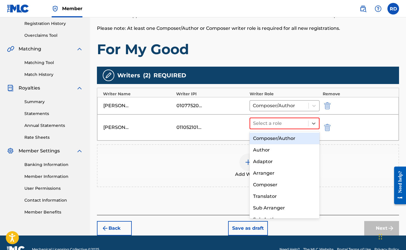
click at [262, 138] on div "Composer/Author" at bounding box center [285, 139] width 70 height 12
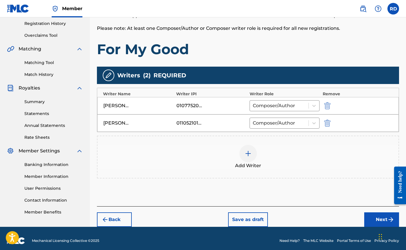
click at [246, 157] on div at bounding box center [247, 153] width 17 height 17
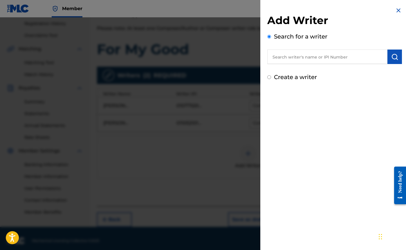
click at [285, 57] on input "text" at bounding box center [327, 57] width 120 height 15
type input "[PERSON_NAME]"
click at [395, 57] on img "submit" at bounding box center [394, 56] width 7 height 7
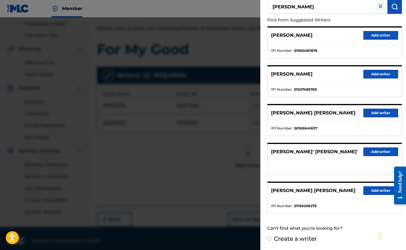
scroll to position [50, 0]
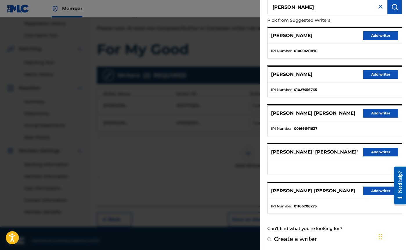
click at [381, 73] on button "Add writer" at bounding box center [380, 74] width 35 height 9
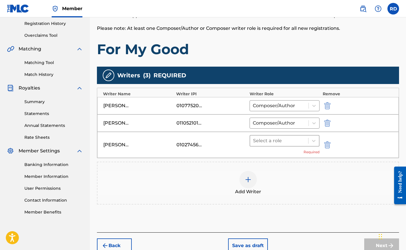
click at [267, 139] on div at bounding box center [279, 141] width 53 height 8
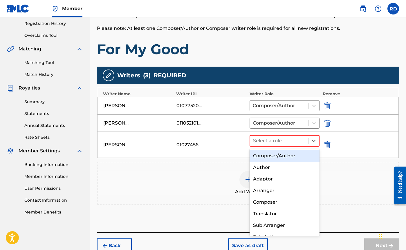
click at [266, 157] on div "Composer/Author" at bounding box center [285, 156] width 70 height 12
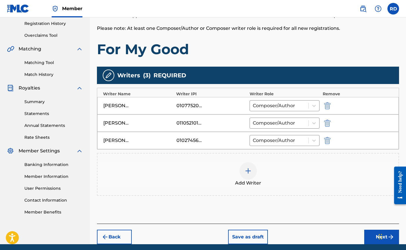
click at [246, 171] on img at bounding box center [248, 171] width 7 height 7
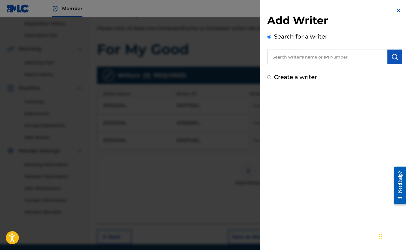
click at [283, 59] on input "text" at bounding box center [327, 57] width 120 height 15
type input "[PERSON_NAME]"
drag, startPoint x: 283, startPoint y: 59, endPoint x: 393, endPoint y: 58, distance: 110.3
click at [393, 58] on img "submit" at bounding box center [394, 56] width 7 height 7
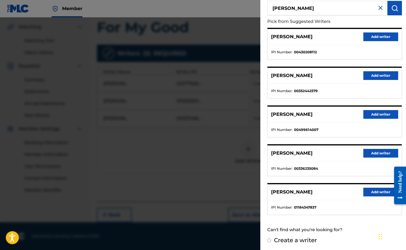
scroll to position [131, 0]
click at [379, 192] on button "Add writer" at bounding box center [380, 192] width 35 height 9
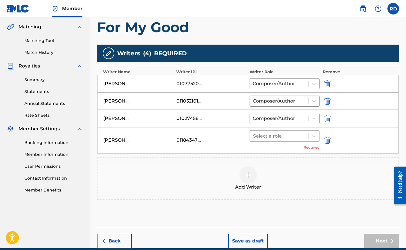
click at [268, 136] on div at bounding box center [279, 136] width 53 height 8
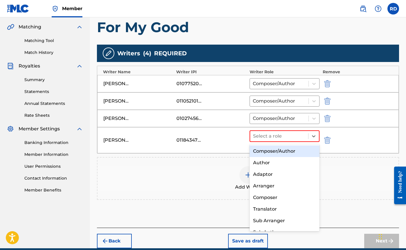
click at [264, 151] on div "Composer/Author" at bounding box center [285, 152] width 70 height 12
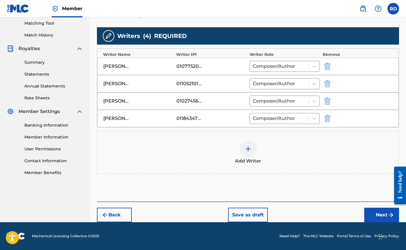
scroll to position [149, 0]
click at [381, 215] on button "Next" at bounding box center [381, 215] width 35 height 15
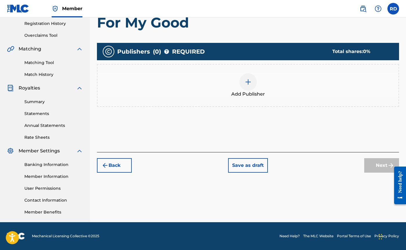
scroll to position [109, 0]
click at [248, 85] on img at bounding box center [248, 82] width 7 height 7
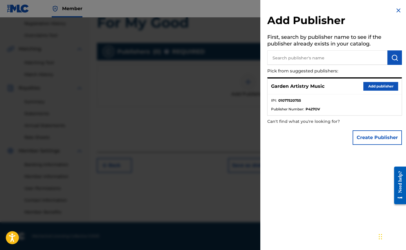
click at [374, 85] on button "Add publisher" at bounding box center [380, 86] width 35 height 9
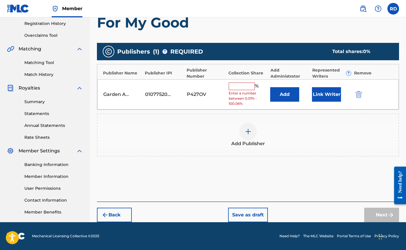
click at [235, 84] on input "text" at bounding box center [242, 87] width 26 height 8
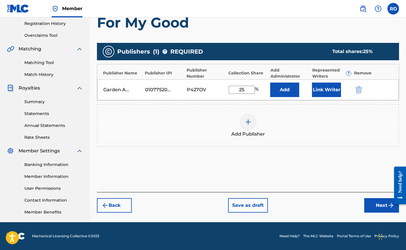
type input "25"
click at [325, 90] on button "Link Writer" at bounding box center [326, 90] width 29 height 15
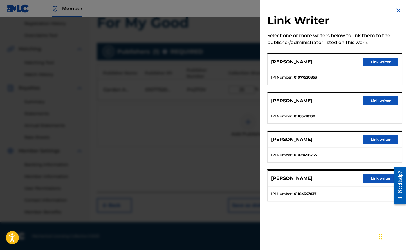
click at [378, 62] on button "Link writer" at bounding box center [380, 62] width 35 height 9
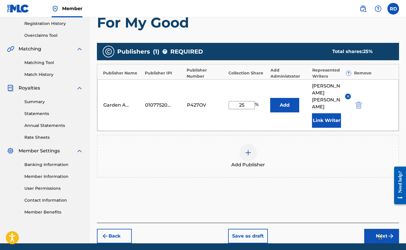
click at [382, 229] on button "Next" at bounding box center [381, 236] width 35 height 15
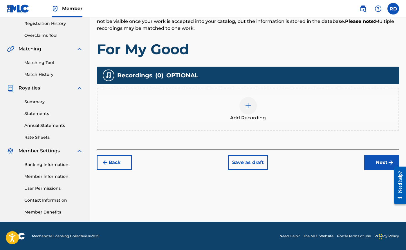
click at [245, 107] on img at bounding box center [248, 105] width 7 height 7
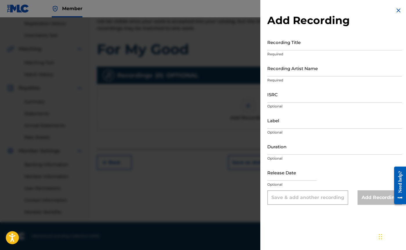
click at [277, 47] on input "Recording Title" at bounding box center [334, 42] width 135 height 17
type input "For My Good"
click at [292, 74] on input "Recording Artist Name" at bounding box center [334, 68] width 135 height 17
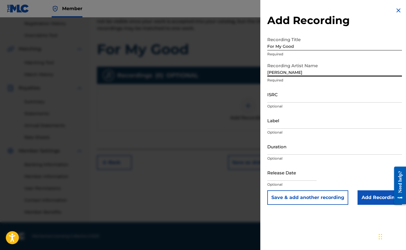
type input "[PERSON_NAME]"
click at [286, 101] on input "ISRC" at bounding box center [334, 94] width 135 height 17
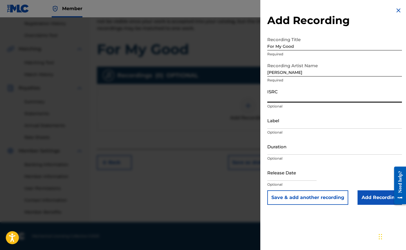
paste input "QZRP42506866"
type input "QZRP42506866"
click at [281, 153] on input "Duration" at bounding box center [334, 146] width 135 height 17
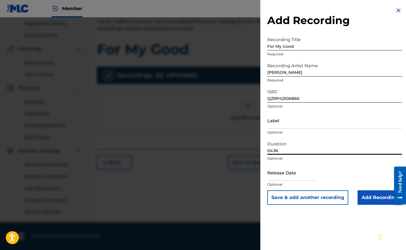
type input "04:36"
click at [301, 179] on input "text" at bounding box center [291, 173] width 49 height 17
select select "7"
select select "2025"
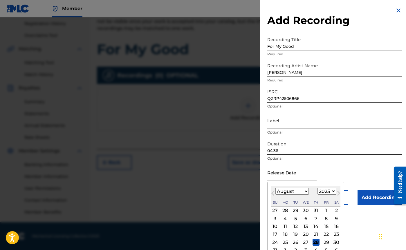
select select "5"
click at [323, 234] on div "27" at bounding box center [326, 234] width 7 height 7
type input "[DATE]"
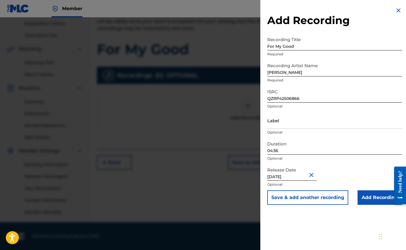
click at [372, 198] on input "Add Recording" at bounding box center [380, 198] width 44 height 15
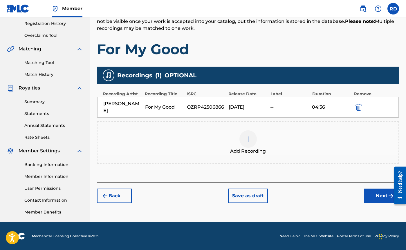
click at [380, 189] on button "Next" at bounding box center [381, 196] width 35 height 15
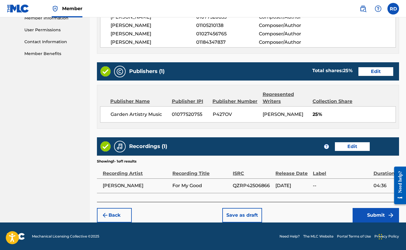
scroll to position [268, 0]
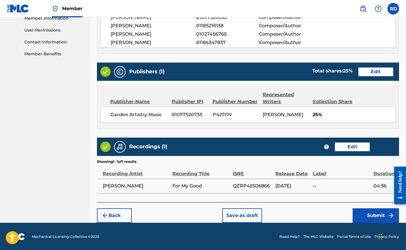
click at [373, 214] on button "Submit" at bounding box center [376, 216] width 46 height 15
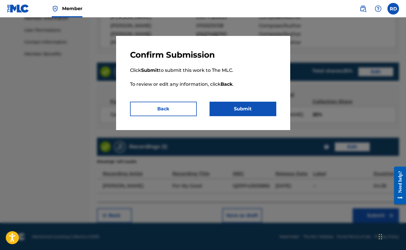
click at [233, 107] on button "Submit" at bounding box center [243, 109] width 67 height 15
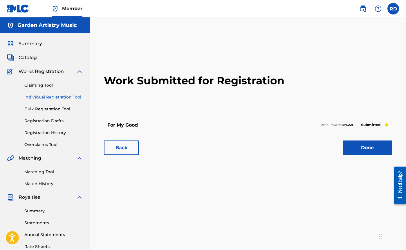
click at [367, 151] on link "Done" at bounding box center [367, 148] width 49 height 15
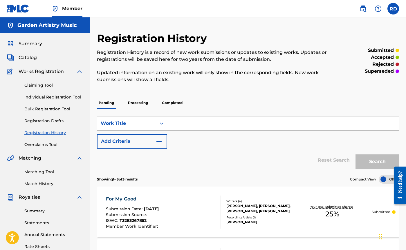
click at [39, 97] on link "Individual Registration Tool" at bounding box center [53, 97] width 59 height 6
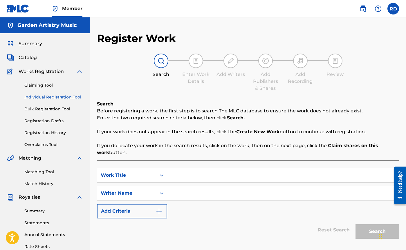
click at [189, 176] on input "Search Form" at bounding box center [283, 176] width 232 height 14
type input "Child of [DEMOGRAPHIC_DATA]"
click at [200, 188] on input "Search Form" at bounding box center [283, 194] width 232 height 14
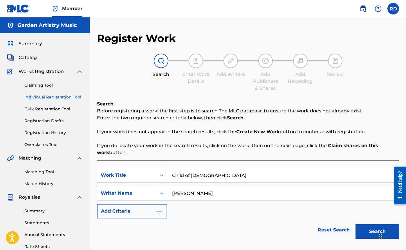
type input "[PERSON_NAME]"
click at [368, 232] on button "Search" at bounding box center [378, 232] width 44 height 15
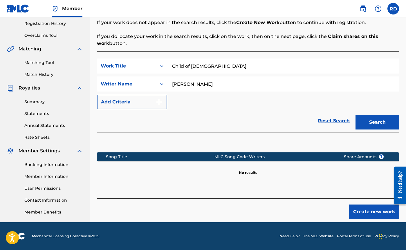
scroll to position [109, 0]
click at [368, 211] on button "Create new work" at bounding box center [374, 212] width 50 height 15
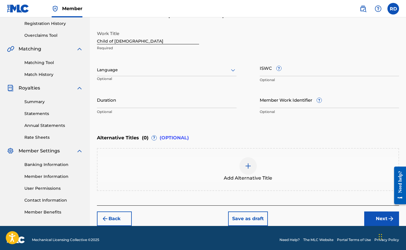
click at [291, 72] on input "ISWC ?" at bounding box center [330, 68] width 140 height 17
paste input "T3055094678"
type input "T3055094678"
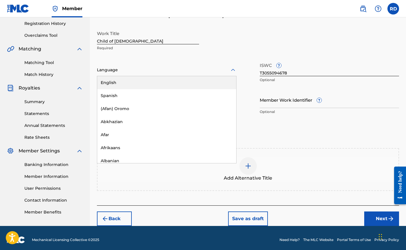
click at [124, 69] on div at bounding box center [167, 69] width 140 height 7
click at [118, 80] on div "English" at bounding box center [166, 82] width 139 height 13
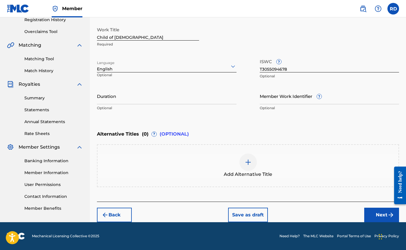
scroll to position [113, 0]
click at [122, 100] on input "Duration" at bounding box center [167, 96] width 140 height 17
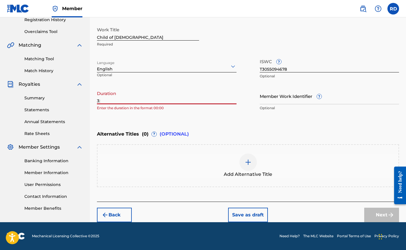
type input "3"
type input "03:38"
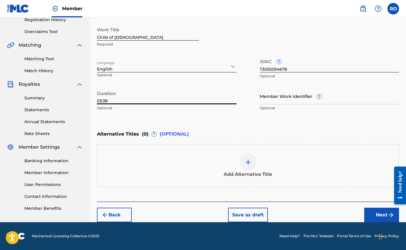
drag, startPoint x: 111, startPoint y: 100, endPoint x: 85, endPoint y: 100, distance: 25.8
click at [85, 100] on main "Garden Artistry Music Summary Catalog Works Registration Claiming Tool Individu…" at bounding box center [203, 63] width 406 height 318
click at [380, 216] on button "Next" at bounding box center [381, 215] width 35 height 15
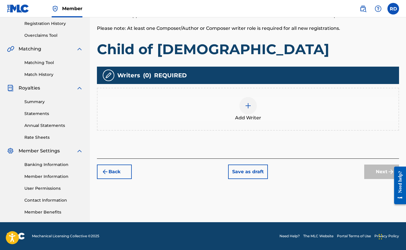
click at [248, 107] on img at bounding box center [248, 105] width 7 height 7
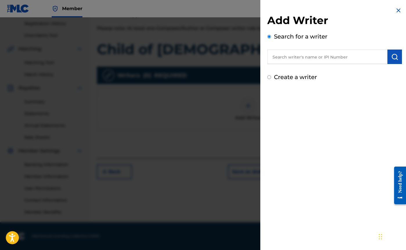
click at [288, 55] on input "text" at bounding box center [327, 57] width 120 height 15
type input "[PERSON_NAME]"
click at [394, 58] on img "submit" at bounding box center [394, 56] width 7 height 7
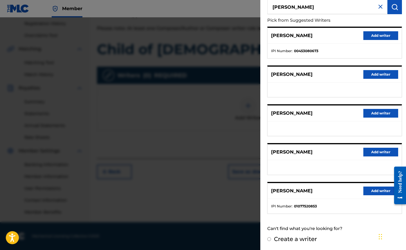
scroll to position [50, 0]
click at [380, 190] on button "Add writer" at bounding box center [380, 191] width 35 height 9
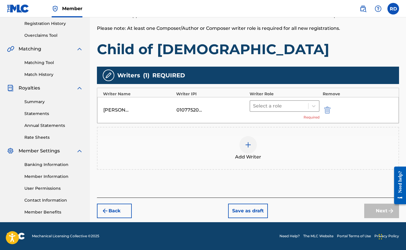
click at [263, 106] on div at bounding box center [279, 106] width 53 height 8
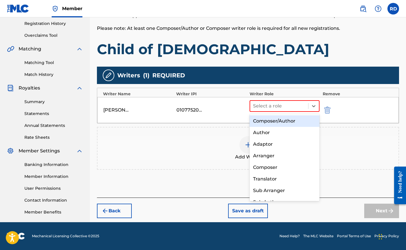
click at [269, 122] on div "Composer/Author" at bounding box center [285, 122] width 70 height 12
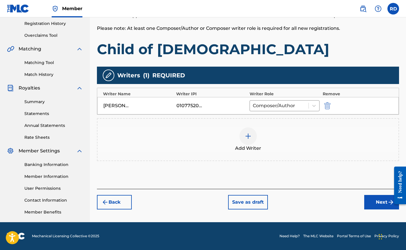
click at [380, 203] on button "Next" at bounding box center [381, 202] width 35 height 15
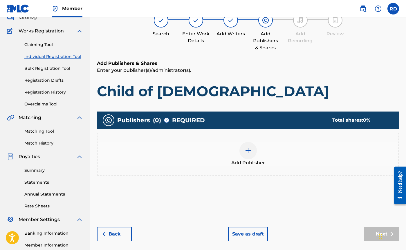
scroll to position [26, 0]
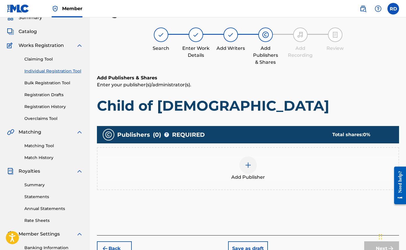
click at [246, 166] on img at bounding box center [248, 165] width 7 height 7
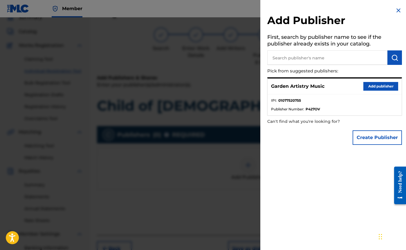
click at [378, 87] on button "Add publisher" at bounding box center [380, 86] width 35 height 9
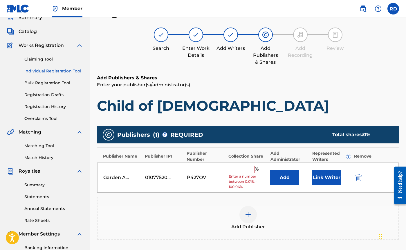
click at [237, 171] on input "text" at bounding box center [242, 170] width 26 height 8
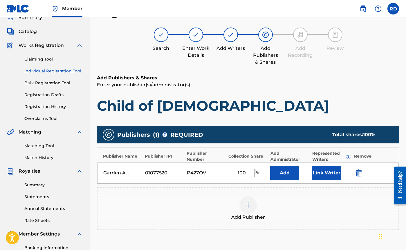
type input "100"
click at [319, 173] on button "Link Writer" at bounding box center [326, 173] width 29 height 15
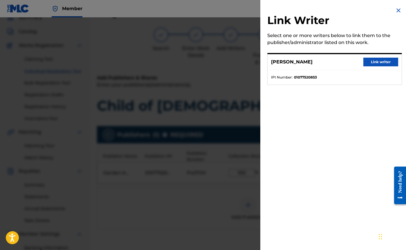
click at [382, 64] on button "Link writer" at bounding box center [380, 62] width 35 height 9
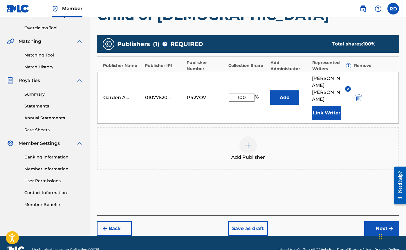
scroll to position [117, 0]
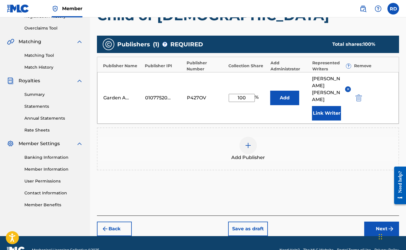
click at [378, 222] on button "Next" at bounding box center [381, 229] width 35 height 15
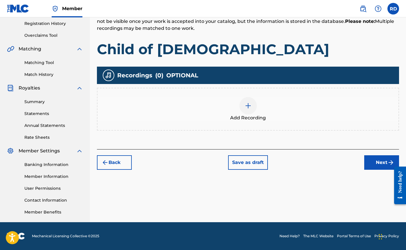
click at [250, 108] on img at bounding box center [248, 105] width 7 height 7
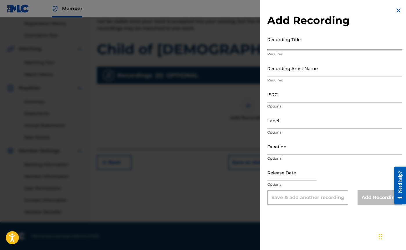
click at [287, 48] on input "Recording Title" at bounding box center [334, 42] width 135 height 17
type input "Child of [DEMOGRAPHIC_DATA]"
click at [292, 73] on input "Recording Artist Name" at bounding box center [334, 68] width 135 height 17
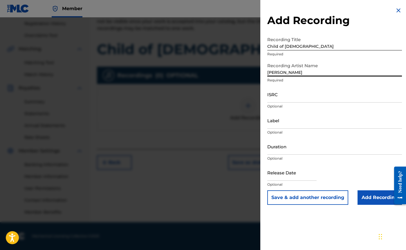
type input "[PERSON_NAME]"
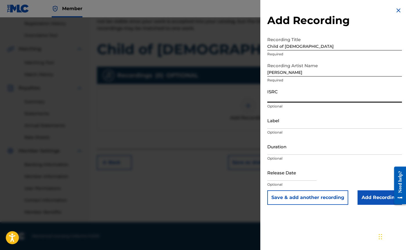
click at [286, 98] on input "ISRC" at bounding box center [334, 94] width 135 height 17
click at [284, 99] on input "ISRC" at bounding box center [334, 94] width 135 height 17
paste input "QZK6J2387025"
type input "QZK6J2387025"
click at [279, 152] on input "Duration" at bounding box center [334, 146] width 135 height 17
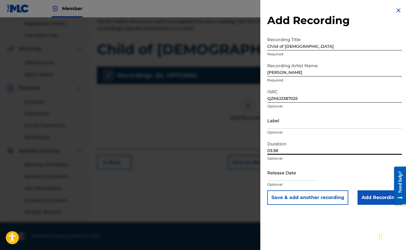
type input "03:38"
click at [274, 177] on input "text" at bounding box center [291, 173] width 49 height 17
select select "7"
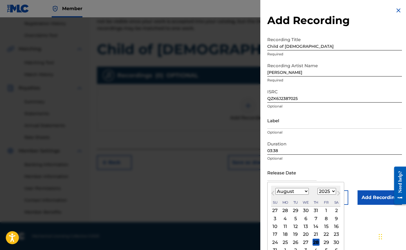
select select "2023"
select select "5"
click at [323, 242] on div "30" at bounding box center [326, 242] width 7 height 7
type input "[DATE]"
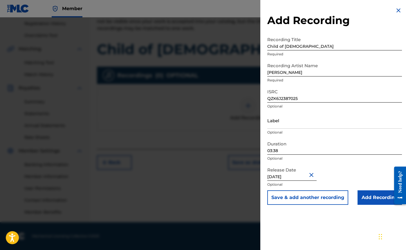
click at [375, 199] on input "Add Recording" at bounding box center [380, 198] width 44 height 15
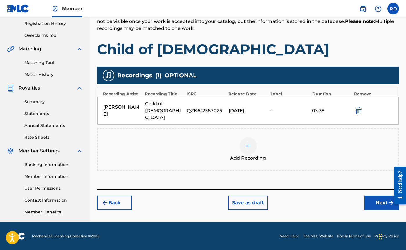
click at [380, 196] on button "Next" at bounding box center [381, 203] width 35 height 15
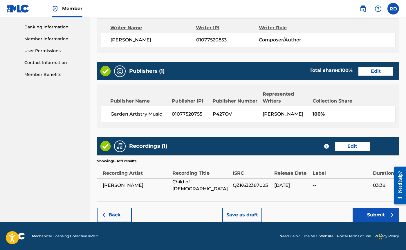
scroll to position [247, 0]
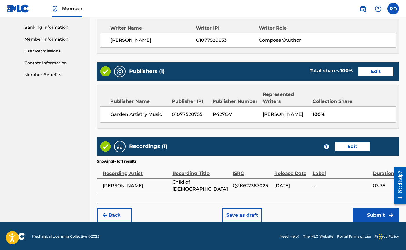
click at [377, 217] on button "Submit" at bounding box center [376, 215] width 46 height 15
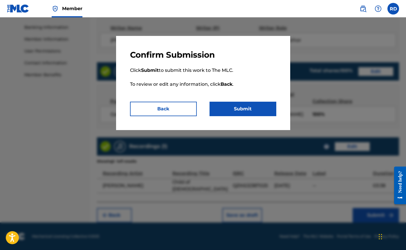
click at [233, 111] on button "Submit" at bounding box center [243, 109] width 67 height 15
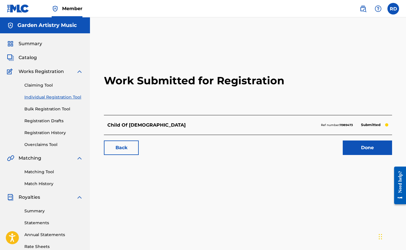
click at [54, 96] on link "Individual Registration Tool" at bounding box center [53, 97] width 59 height 6
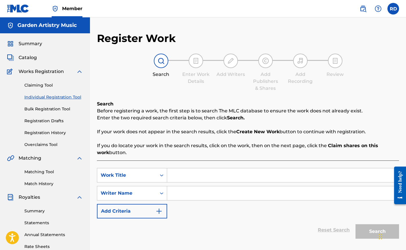
click at [189, 175] on input "Search Form" at bounding box center [283, 176] width 232 height 14
type input "Promise Keeper"
click at [187, 194] on input "Search Form" at bounding box center [283, 194] width 232 height 14
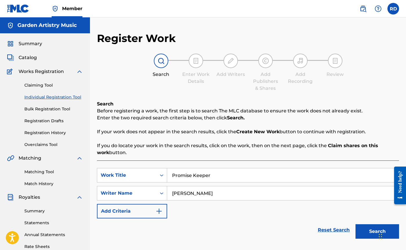
type input "[PERSON_NAME]"
click at [371, 233] on button "Search" at bounding box center [378, 232] width 44 height 15
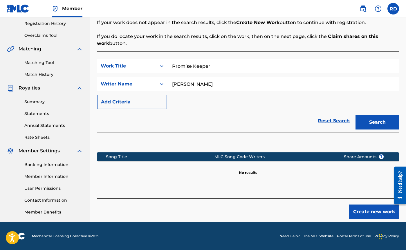
scroll to position [109, 0]
drag, startPoint x: 209, startPoint y: 85, endPoint x: 155, endPoint y: 85, distance: 54.3
click at [155, 85] on div "SearchWithCriteria2af5f4d8-5c28-433f-948e-76b4750a606f Writer Name [PERSON_NAME]" at bounding box center [248, 84] width 302 height 15
type input "[PERSON_NAME]"
click at [370, 123] on button "Search" at bounding box center [378, 122] width 44 height 15
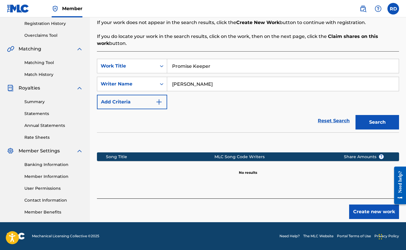
click at [368, 212] on button "Create new work" at bounding box center [374, 212] width 50 height 15
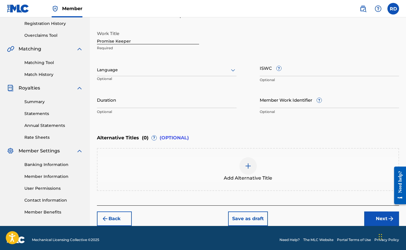
click at [141, 71] on div at bounding box center [167, 69] width 140 height 7
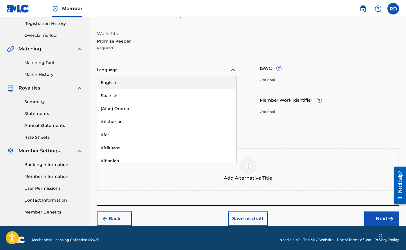
click at [127, 82] on div "English" at bounding box center [166, 82] width 139 height 13
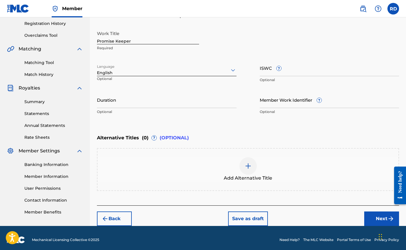
click at [276, 73] on input "ISWC ?" at bounding box center [330, 68] width 140 height 17
paste input "T3129845650"
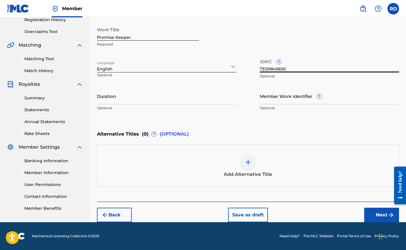
scroll to position [113, 0]
type input "T3129845650"
click at [381, 214] on button "Next" at bounding box center [381, 215] width 35 height 15
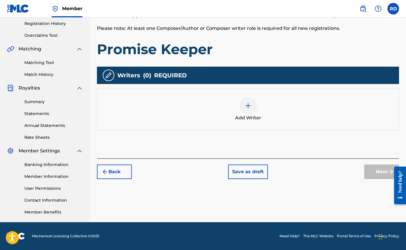
click at [245, 108] on img at bounding box center [248, 105] width 7 height 7
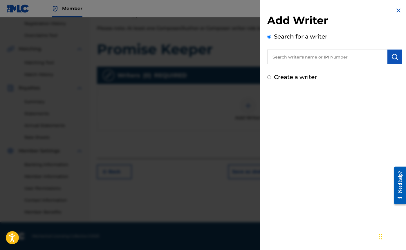
click at [293, 51] on input "text" at bounding box center [327, 57] width 120 height 15
type input "[PERSON_NAME]"
click at [396, 56] on button "submit" at bounding box center [394, 57] width 15 height 15
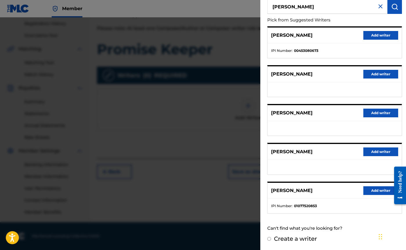
scroll to position [50, 0]
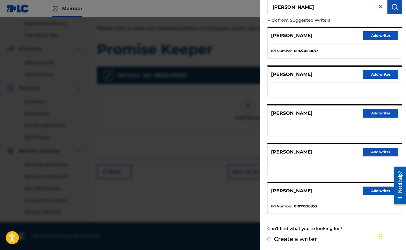
click at [382, 192] on button "Add writer" at bounding box center [380, 191] width 35 height 9
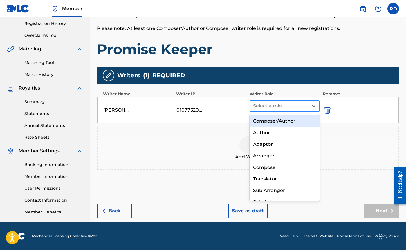
click at [268, 107] on div at bounding box center [279, 106] width 53 height 8
click at [272, 123] on div "Composer/Author" at bounding box center [285, 122] width 70 height 12
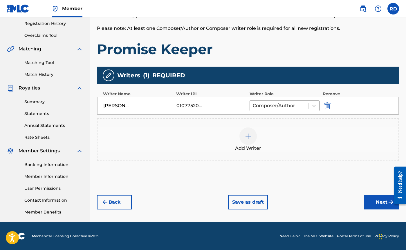
click at [380, 202] on button "Next" at bounding box center [381, 202] width 35 height 15
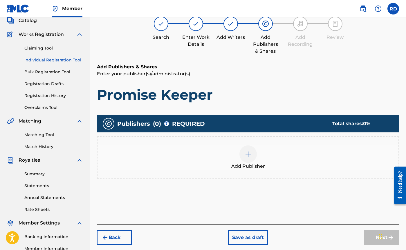
scroll to position [26, 0]
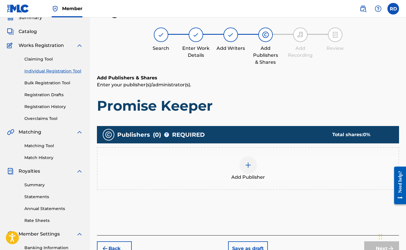
click at [247, 167] on img at bounding box center [248, 165] width 7 height 7
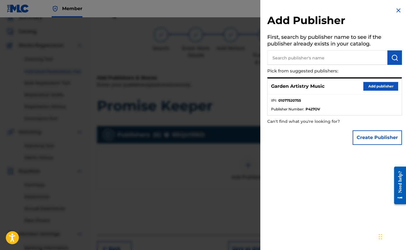
click at [376, 86] on button "Add publisher" at bounding box center [380, 86] width 35 height 9
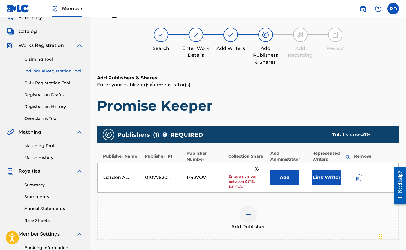
click at [247, 170] on input "text" at bounding box center [242, 170] width 26 height 8
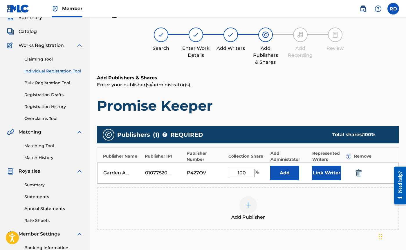
type input "100"
click at [324, 173] on button "Link Writer" at bounding box center [326, 173] width 29 height 15
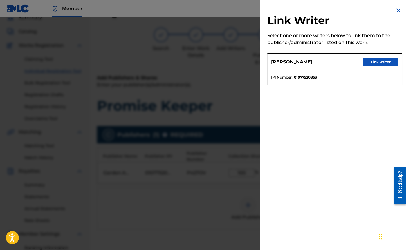
click at [371, 61] on button "Link writer" at bounding box center [380, 62] width 35 height 9
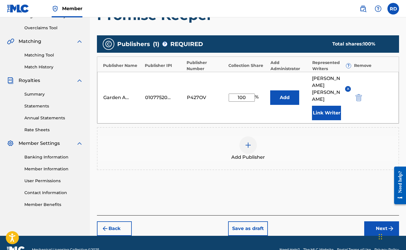
scroll to position [117, 0]
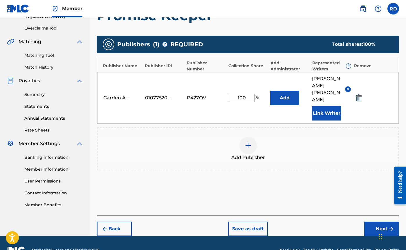
click at [382, 222] on button "Next" at bounding box center [381, 229] width 35 height 15
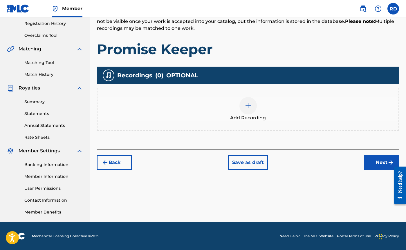
click at [245, 104] on img at bounding box center [248, 105] width 7 height 7
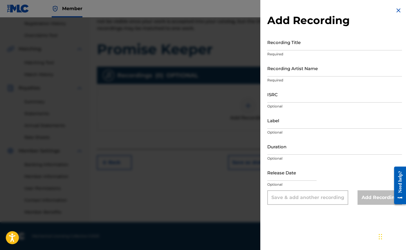
click at [283, 46] on input "Recording Title" at bounding box center [334, 42] width 135 height 17
type input "Promise Keeper"
click at [297, 74] on input "Recording Artist Name" at bounding box center [334, 68] width 135 height 17
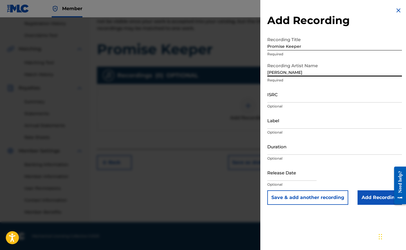
type input "[PERSON_NAME]"
click at [283, 100] on input "ISRC" at bounding box center [334, 94] width 135 height 17
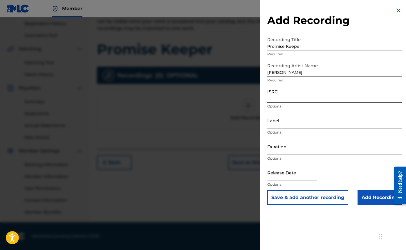
paste input "QZDA82318989"
type input "QZDA82318989"
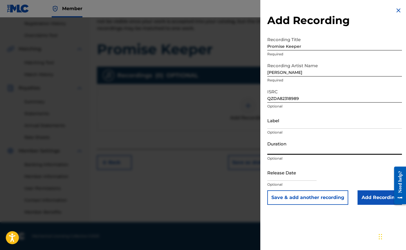
click at [286, 151] on input "Duration" at bounding box center [334, 146] width 135 height 17
type input "04:16"
click at [290, 178] on input "text" at bounding box center [291, 173] width 49 height 17
select select "7"
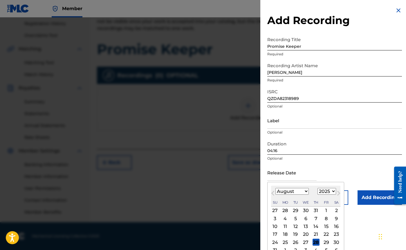
select select "2023"
select select "2"
click at [324, 228] on div "17" at bounding box center [326, 226] width 7 height 7
type input "[DATE]"
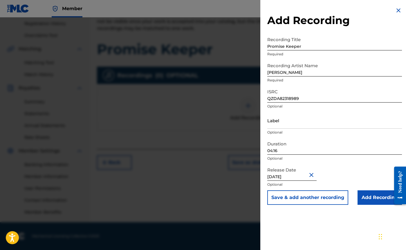
click at [378, 199] on input "Add Recording" at bounding box center [380, 198] width 44 height 15
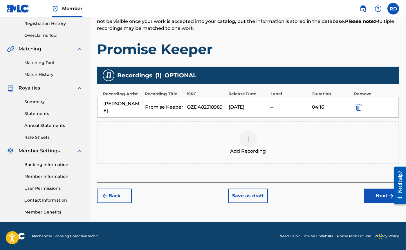
click at [380, 192] on button "Next" at bounding box center [381, 196] width 35 height 15
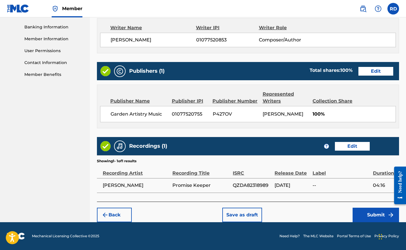
scroll to position [247, 0]
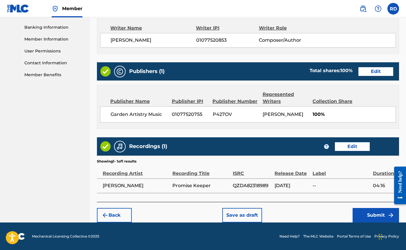
click at [375, 216] on button "Submit" at bounding box center [376, 215] width 46 height 15
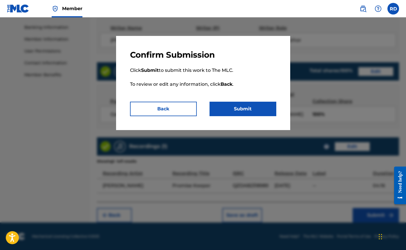
click at [241, 110] on button "Submit" at bounding box center [243, 109] width 67 height 15
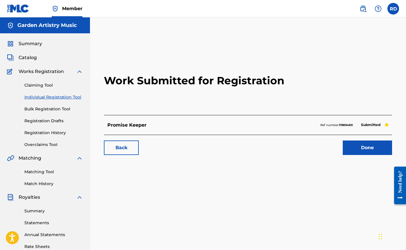
click at [44, 99] on link "Individual Registration Tool" at bounding box center [53, 97] width 59 height 6
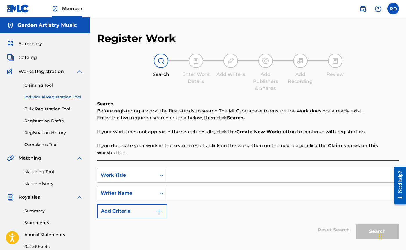
click at [181, 176] on input "Search Form" at bounding box center [283, 176] width 232 height 14
type input "King of Heaven"
click at [184, 195] on input "Search Form" at bounding box center [283, 194] width 232 height 14
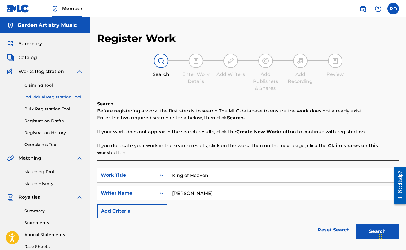
type input "[PERSON_NAME]"
click at [374, 233] on button "Search" at bounding box center [378, 232] width 44 height 15
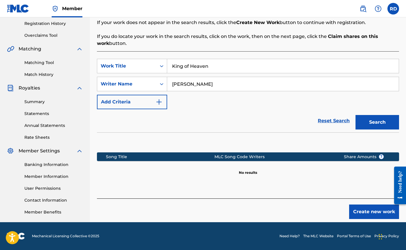
scroll to position [109, 0]
click at [370, 213] on button "Create new work" at bounding box center [374, 212] width 50 height 15
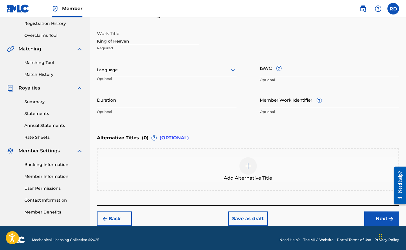
click at [285, 73] on input "ISWC ?" at bounding box center [330, 68] width 140 height 17
paste input "T3137788280"
type input "T3137788280"
click at [123, 73] on div at bounding box center [167, 69] width 140 height 7
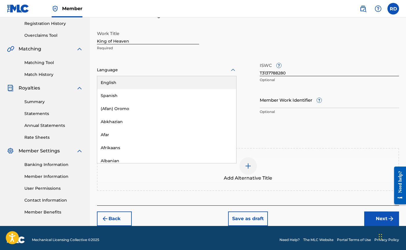
click at [116, 81] on div "English" at bounding box center [166, 82] width 139 height 13
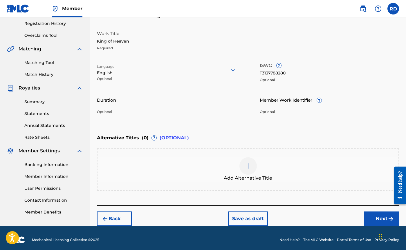
click at [381, 218] on button "Next" at bounding box center [381, 219] width 35 height 15
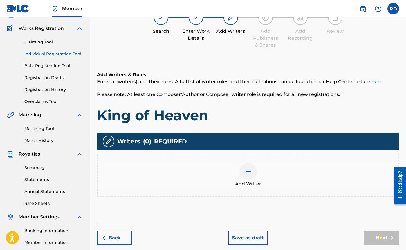
scroll to position [55, 0]
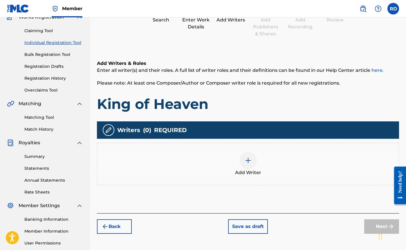
click at [248, 161] on img at bounding box center [248, 160] width 7 height 7
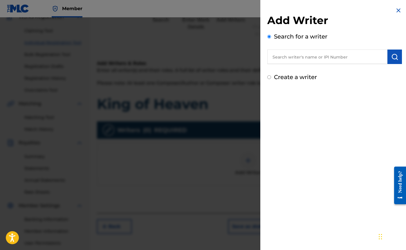
click at [300, 57] on input "text" at bounding box center [327, 57] width 120 height 15
type input "[PERSON_NAME]"
click at [392, 58] on img "submit" at bounding box center [394, 56] width 7 height 7
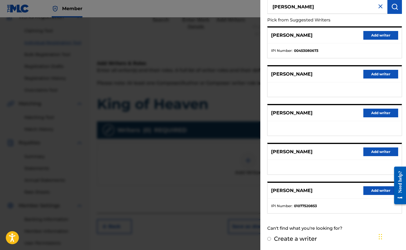
scroll to position [50, 0]
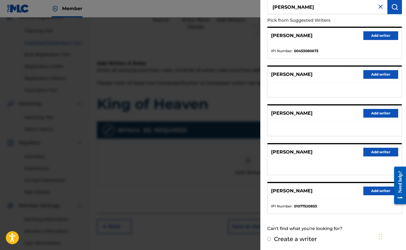
click at [371, 190] on button "Add writer" at bounding box center [380, 191] width 35 height 9
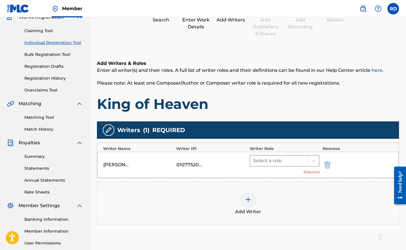
click at [258, 159] on div at bounding box center [279, 161] width 53 height 8
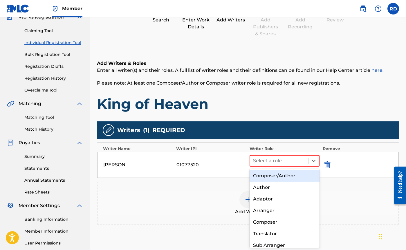
click at [264, 175] on div "Composer/Author" at bounding box center [285, 176] width 70 height 12
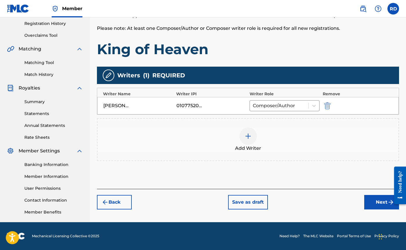
click at [377, 204] on button "Next" at bounding box center [381, 202] width 35 height 15
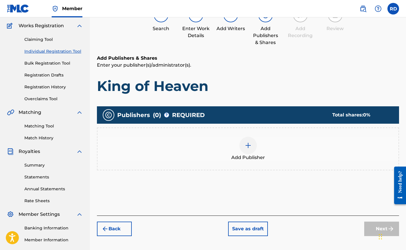
scroll to position [26, 0]
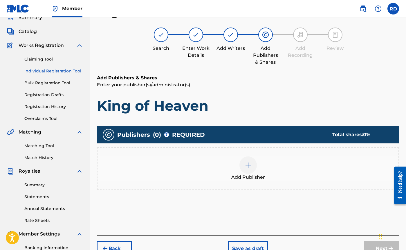
click at [254, 171] on div at bounding box center [247, 165] width 17 height 17
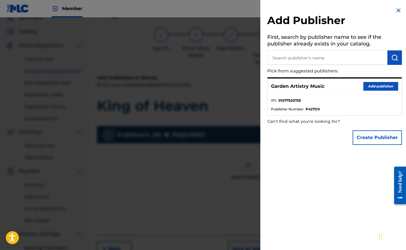
click at [368, 85] on button "Add publisher" at bounding box center [380, 86] width 35 height 9
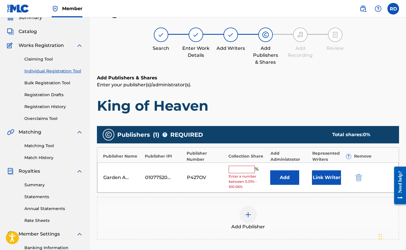
click at [237, 170] on input "text" at bounding box center [242, 170] width 26 height 8
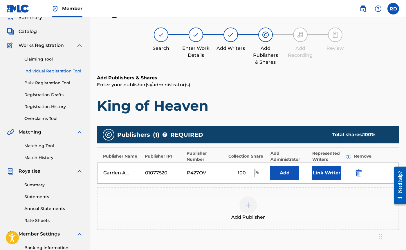
type input "100"
click at [320, 171] on button "Link Writer" at bounding box center [326, 173] width 29 height 15
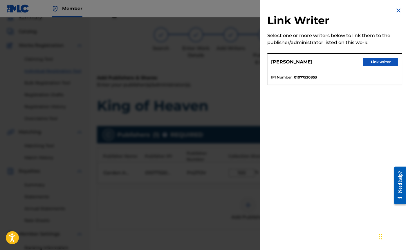
click at [382, 62] on button "Link writer" at bounding box center [380, 62] width 35 height 9
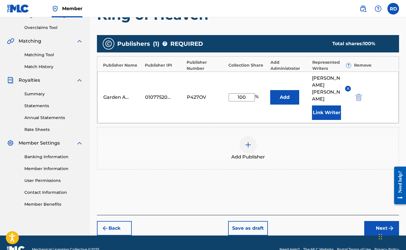
scroll to position [117, 0]
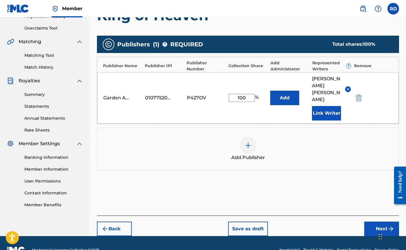
click at [380, 222] on button "Next" at bounding box center [381, 229] width 35 height 15
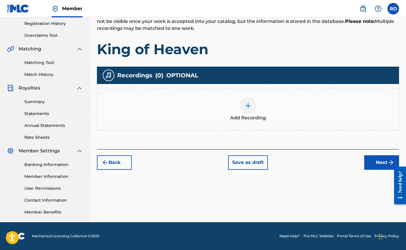
scroll to position [109, 0]
click at [248, 108] on img at bounding box center [248, 105] width 7 height 7
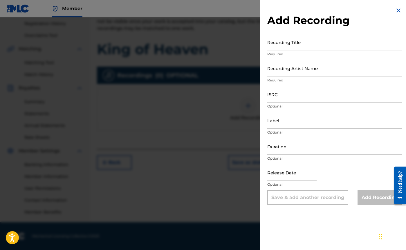
click at [296, 47] on input "Recording Title" at bounding box center [334, 42] width 135 height 17
type input "King of Heaven"
click at [320, 73] on input "Recording Artist Name" at bounding box center [334, 68] width 135 height 17
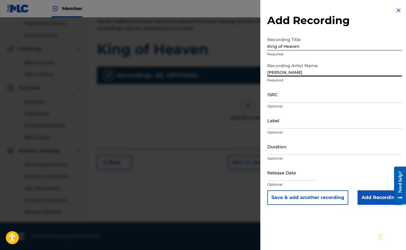
type input "[PERSON_NAME]"
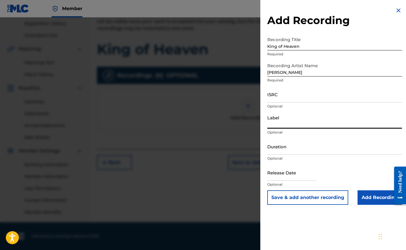
click at [284, 125] on input "Label" at bounding box center [334, 120] width 135 height 17
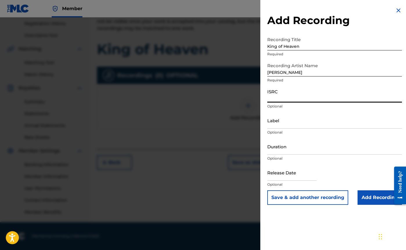
click at [279, 101] on input "ISRC" at bounding box center [334, 94] width 135 height 17
paste input "QZTAU2226065"
type input "QZTAU2226065"
click at [283, 152] on input "Duration" at bounding box center [334, 146] width 135 height 17
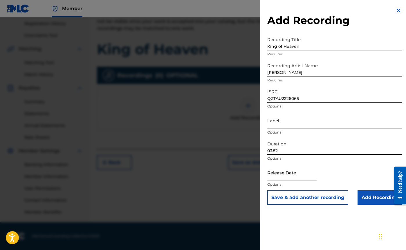
type input "03:52"
click at [298, 178] on input "text" at bounding box center [291, 173] width 49 height 17
select select "7"
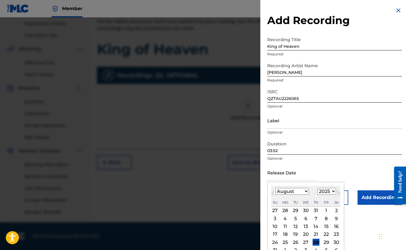
select select "2022"
select select "11"
click at [323, 210] on div "2" at bounding box center [326, 211] width 7 height 7
type input "[DATE]"
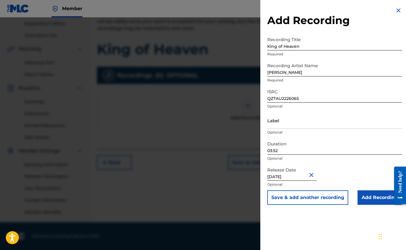
click at [378, 200] on input "Add Recording" at bounding box center [380, 198] width 44 height 15
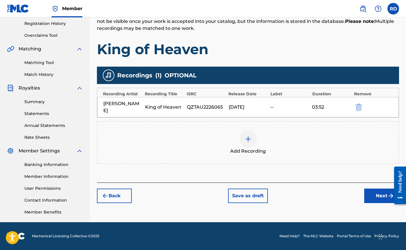
click at [380, 189] on button "Next" at bounding box center [381, 196] width 35 height 15
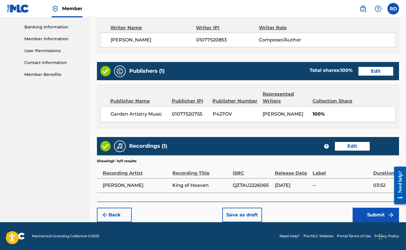
scroll to position [247, 0]
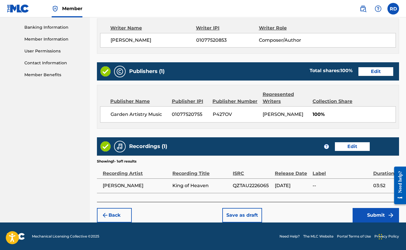
click at [373, 216] on button "Submit" at bounding box center [376, 215] width 46 height 15
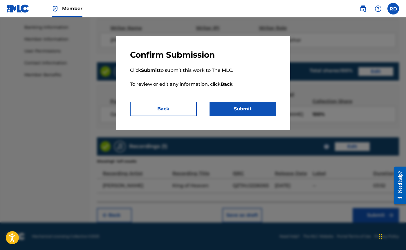
click at [224, 110] on button "Submit" at bounding box center [243, 109] width 67 height 15
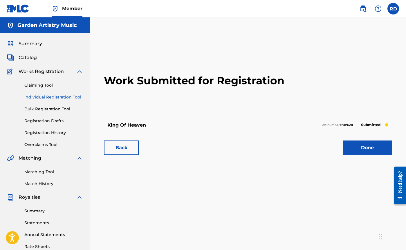
click at [50, 98] on link "Individual Registration Tool" at bounding box center [53, 97] width 59 height 6
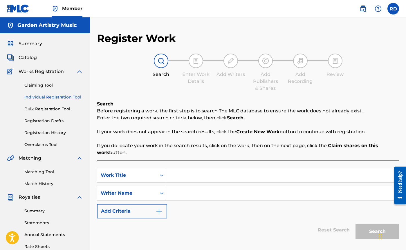
click at [197, 171] on input "Search Form" at bounding box center [283, 176] width 232 height 14
type input "Breath of [DEMOGRAPHIC_DATA]"
click at [192, 194] on input "Search Form" at bounding box center [283, 194] width 232 height 14
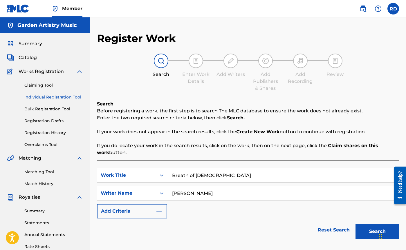
type input "[PERSON_NAME]"
click at [375, 233] on button "Search" at bounding box center [378, 232] width 44 height 15
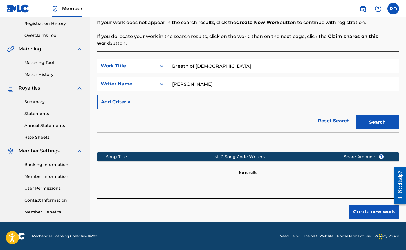
scroll to position [109, 0]
click at [367, 213] on button "Create new work" at bounding box center [374, 212] width 50 height 15
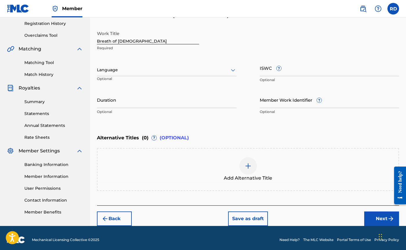
click at [271, 71] on input "ISWC ?" at bounding box center [330, 68] width 140 height 17
paste input "T3035202285"
type input "T3035202285"
click at [121, 72] on div at bounding box center [167, 69] width 140 height 7
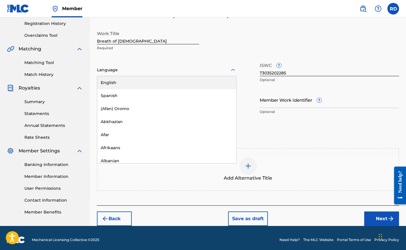
click at [115, 82] on div "English" at bounding box center [166, 82] width 139 height 13
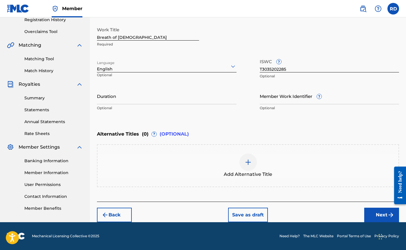
scroll to position [113, 0]
click at [384, 215] on button "Next" at bounding box center [381, 215] width 35 height 15
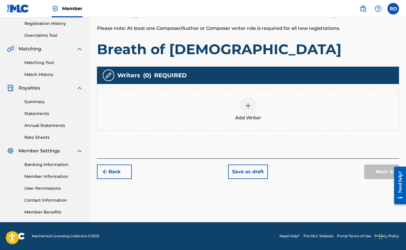
click at [249, 104] on img at bounding box center [248, 105] width 7 height 7
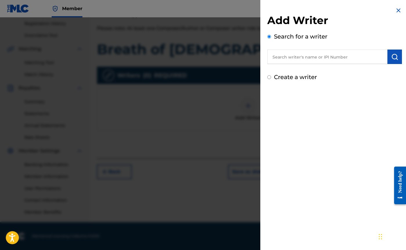
click at [286, 60] on input "text" at bounding box center [327, 57] width 120 height 15
type input "[PERSON_NAME]"
click at [393, 60] on img "submit" at bounding box center [394, 56] width 7 height 7
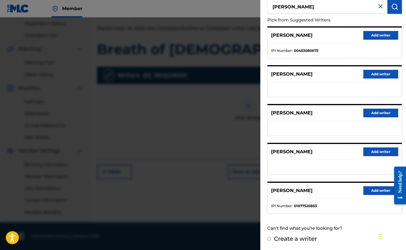
scroll to position [50, 0]
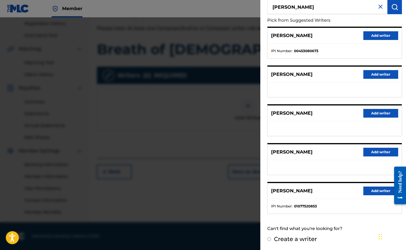
click at [379, 190] on button "Add writer" at bounding box center [380, 191] width 35 height 9
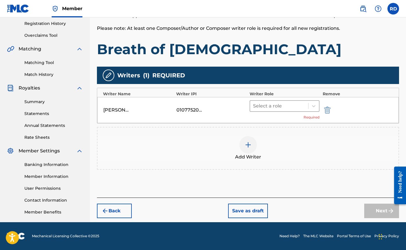
click at [271, 107] on div at bounding box center [279, 106] width 53 height 8
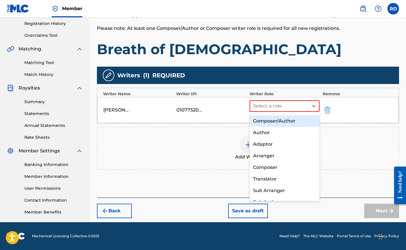
click at [266, 120] on div "Composer/Author" at bounding box center [285, 122] width 70 height 12
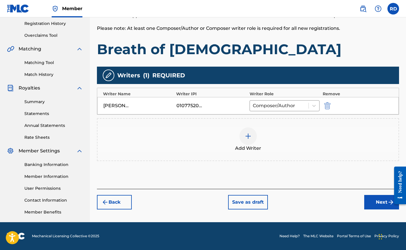
click at [382, 203] on button "Next" at bounding box center [381, 202] width 35 height 15
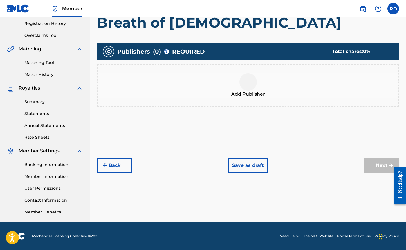
scroll to position [26, 0]
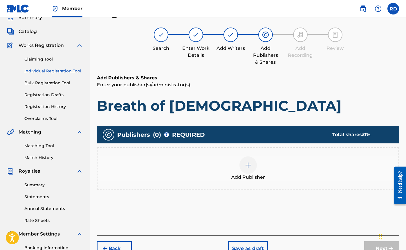
click at [248, 165] on img at bounding box center [248, 165] width 7 height 7
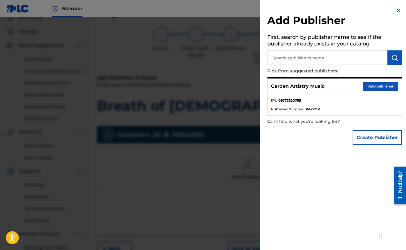
click at [371, 84] on button "Add publisher" at bounding box center [380, 86] width 35 height 9
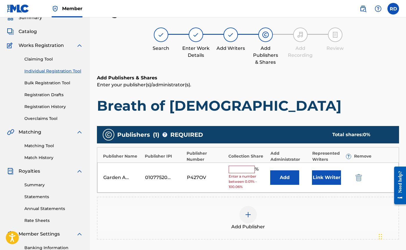
click at [247, 169] on input "text" at bounding box center [242, 170] width 26 height 8
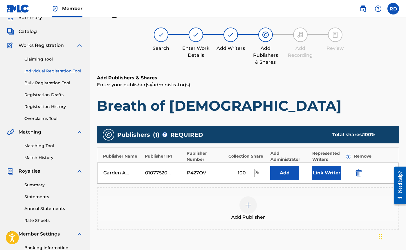
type input "100"
click at [327, 169] on button "Link Writer" at bounding box center [326, 173] width 29 height 15
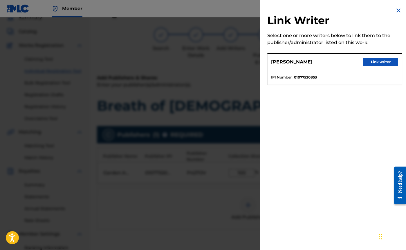
click at [376, 63] on button "Link writer" at bounding box center [380, 62] width 35 height 9
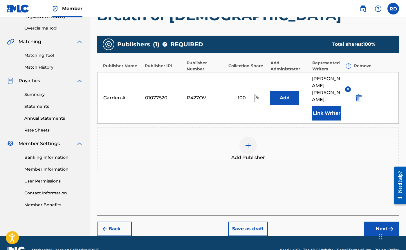
click at [376, 222] on button "Next" at bounding box center [381, 229] width 35 height 15
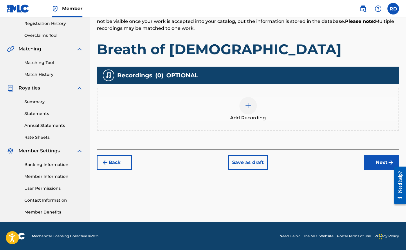
scroll to position [109, 0]
click at [252, 108] on div at bounding box center [247, 105] width 17 height 17
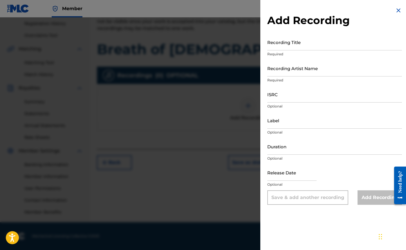
click at [280, 46] on input "Recording Title" at bounding box center [334, 42] width 135 height 17
type input "Breath of [DEMOGRAPHIC_DATA]"
click at [283, 76] on input "Recording Artist Name" at bounding box center [334, 68] width 135 height 17
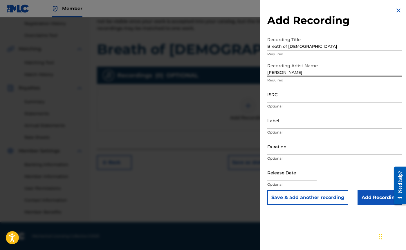
type input "[PERSON_NAME]"
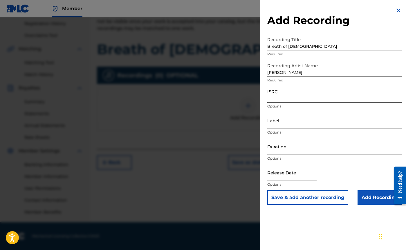
click at [297, 96] on input "ISRC" at bounding box center [334, 94] width 135 height 17
paste input "QZNWS2179125"
type input "QZNWS2179125"
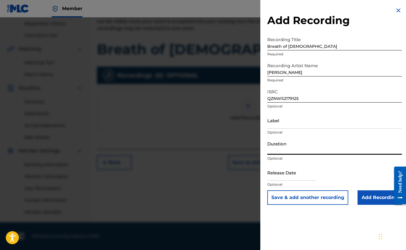
click at [294, 152] on input "Duration" at bounding box center [334, 146] width 135 height 17
type input "03:22"
click at [295, 178] on input "text" at bounding box center [291, 173] width 49 height 17
select select "7"
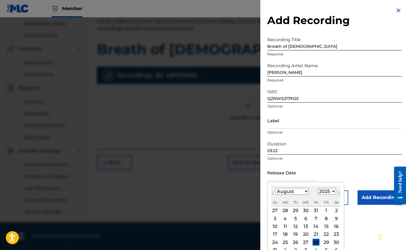
select select "2021"
select select "9"
click at [323, 241] on div "29" at bounding box center [326, 242] width 7 height 7
type input "[DATE]"
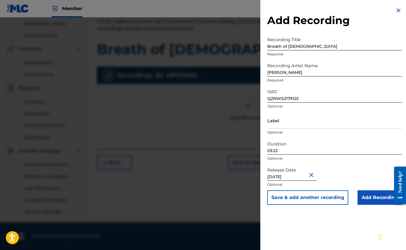
click at [367, 199] on input "Add Recording" at bounding box center [380, 198] width 44 height 15
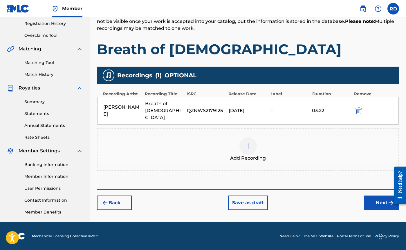
click at [376, 196] on button "Next" at bounding box center [381, 203] width 35 height 15
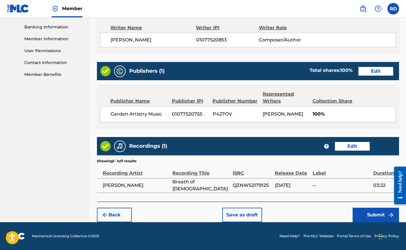
scroll to position [247, 0]
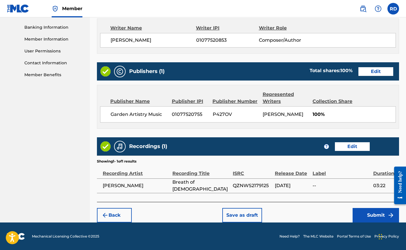
click at [375, 213] on button "Submit" at bounding box center [376, 215] width 46 height 15
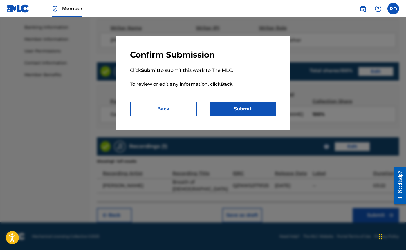
click at [247, 109] on button "Submit" at bounding box center [243, 109] width 67 height 15
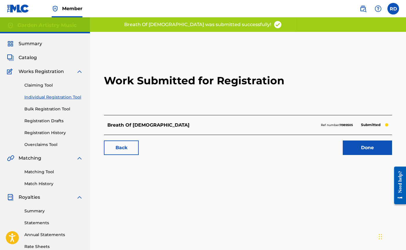
click at [40, 97] on link "Individual Registration Tool" at bounding box center [53, 97] width 59 height 6
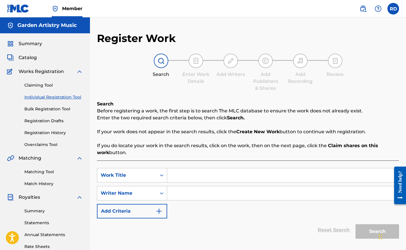
click at [190, 176] on input "Search Form" at bounding box center [283, 176] width 232 height 14
type input "[DEMOGRAPHIC_DATA] Arise"
click at [190, 195] on input "Search Form" at bounding box center [283, 194] width 232 height 14
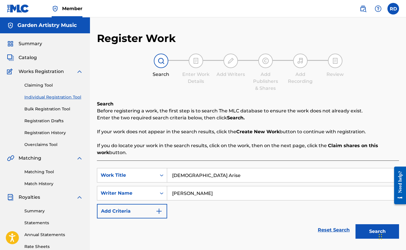
type input "[PERSON_NAME]"
click at [367, 232] on button "Search" at bounding box center [378, 232] width 44 height 15
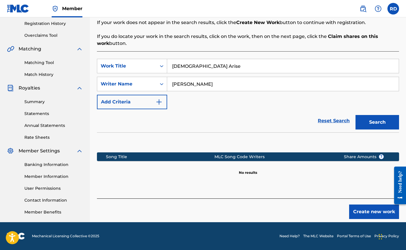
scroll to position [109, 0]
click at [369, 212] on button "Create new work" at bounding box center [374, 212] width 50 height 15
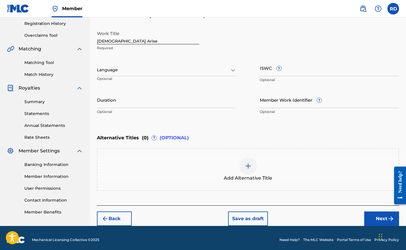
click at [131, 71] on div at bounding box center [167, 69] width 140 height 7
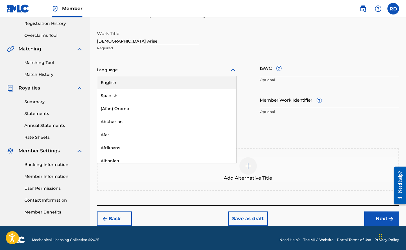
click at [112, 82] on div "English" at bounding box center [166, 82] width 139 height 13
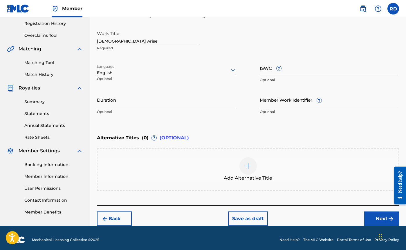
click at [280, 73] on input "ISWC ?" at bounding box center [330, 68] width 140 height 17
paste input "T3035202376"
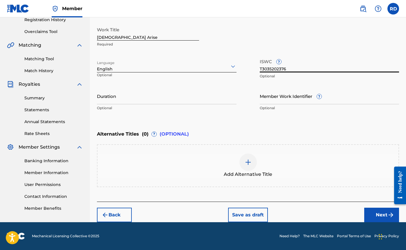
type input "T3035202376"
click at [386, 215] on button "Next" at bounding box center [381, 215] width 35 height 15
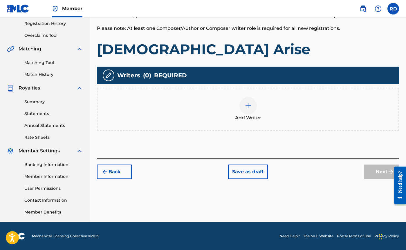
click at [250, 107] on img at bounding box center [248, 105] width 7 height 7
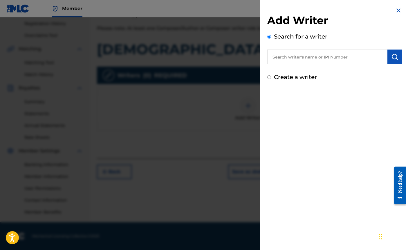
click at [304, 57] on input "text" at bounding box center [327, 57] width 120 height 15
type input "[PERSON_NAME]"
click at [394, 57] on img "submit" at bounding box center [394, 56] width 7 height 7
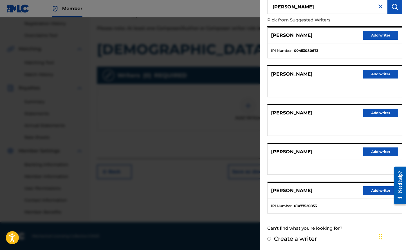
scroll to position [50, 0]
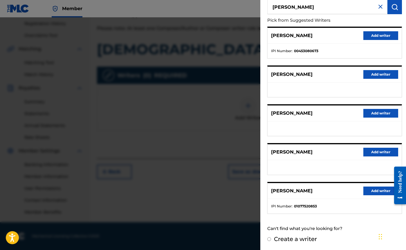
click at [373, 192] on button "Add writer" at bounding box center [380, 191] width 35 height 9
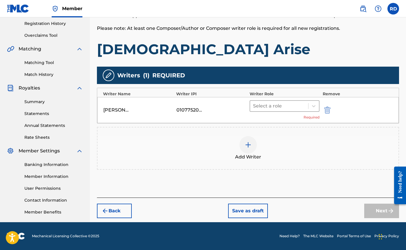
click at [256, 109] on div at bounding box center [279, 106] width 53 height 8
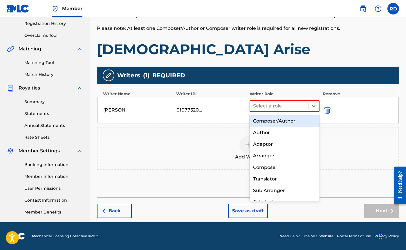
click at [267, 124] on div "Composer/Author" at bounding box center [285, 122] width 70 height 12
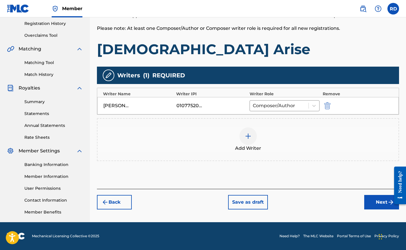
click at [379, 203] on button "Next" at bounding box center [381, 202] width 35 height 15
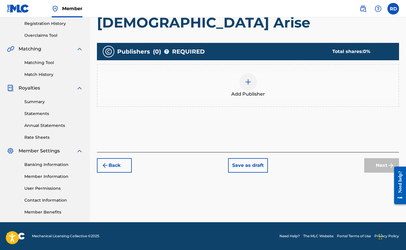
scroll to position [26, 0]
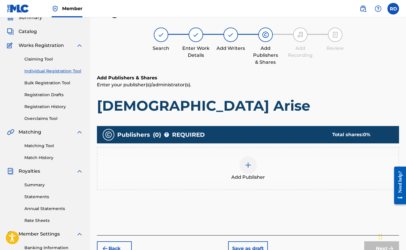
click at [243, 168] on div at bounding box center [247, 165] width 17 height 17
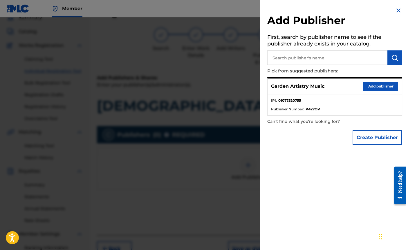
click at [371, 82] on button "Add publisher" at bounding box center [380, 86] width 35 height 9
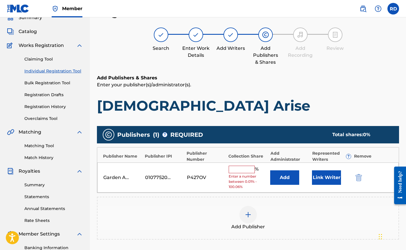
click at [243, 170] on input "text" at bounding box center [242, 170] width 26 height 8
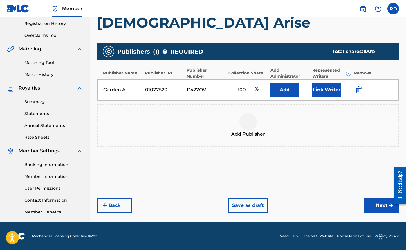
scroll to position [109, 0]
type input "100"
click at [321, 86] on button "Link Writer" at bounding box center [326, 90] width 29 height 15
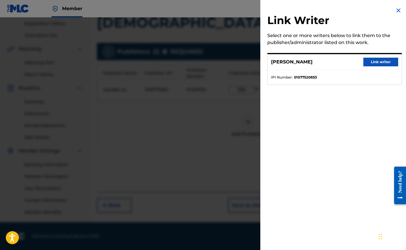
click at [381, 62] on button "Link writer" at bounding box center [380, 62] width 35 height 9
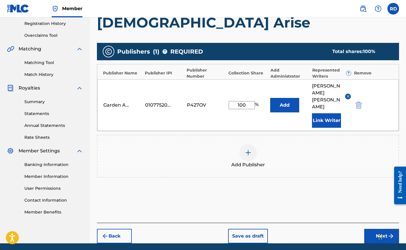
click at [379, 229] on button "Next" at bounding box center [381, 236] width 35 height 15
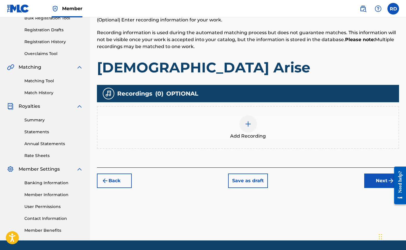
scroll to position [91, 0]
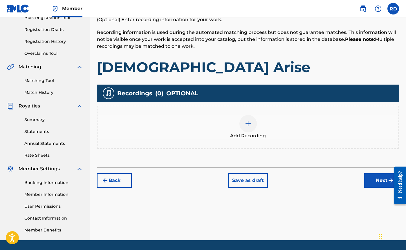
click at [246, 124] on img at bounding box center [248, 123] width 7 height 7
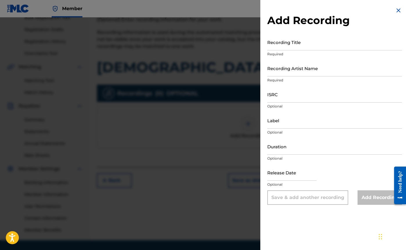
click at [278, 46] on input "Recording Title" at bounding box center [334, 42] width 135 height 17
type input "[DEMOGRAPHIC_DATA] Arise"
click at [281, 96] on input "ISRC" at bounding box center [334, 94] width 135 height 17
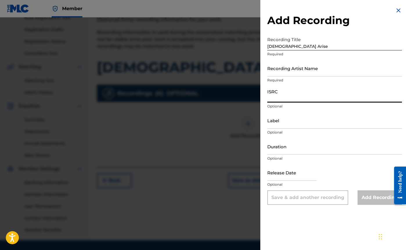
paste input "QZK6G2160842"
type input "QZK6G2160842"
click at [270, 72] on input "Recording Artist Name" at bounding box center [334, 68] width 135 height 17
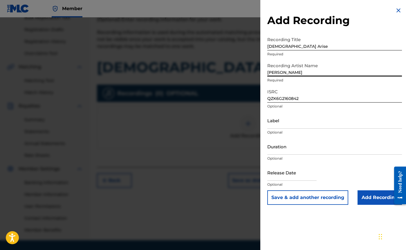
type input "[PERSON_NAME]"
click at [277, 152] on input "Duration" at bounding box center [334, 146] width 135 height 17
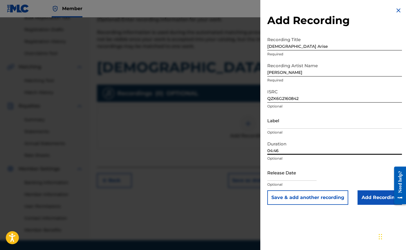
type input "04:46"
click at [289, 179] on input "text" at bounding box center [291, 173] width 49 height 17
select select "7"
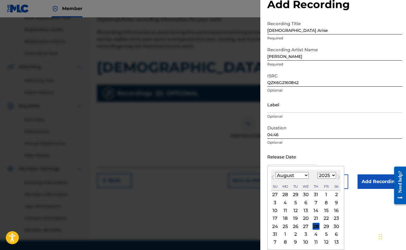
scroll to position [16, 0]
select select "2021"
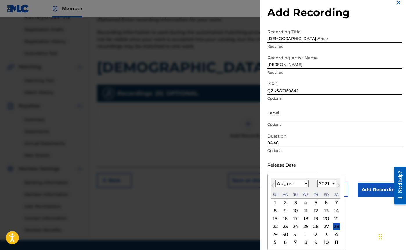
scroll to position [8, 0]
select select "8"
click at [323, 204] on div "3" at bounding box center [326, 203] width 7 height 7
type input "[DATE]"
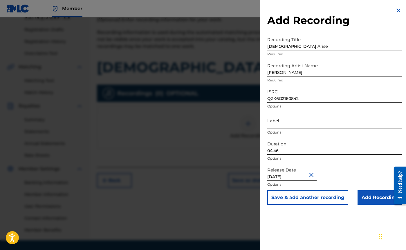
click at [374, 199] on input "Add Recording" at bounding box center [380, 198] width 44 height 15
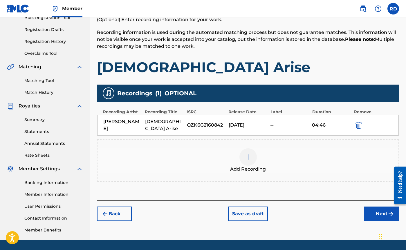
click at [380, 207] on button "Next" at bounding box center [381, 214] width 35 height 15
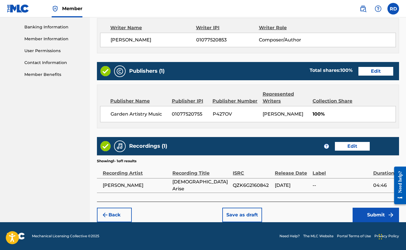
scroll to position [247, 0]
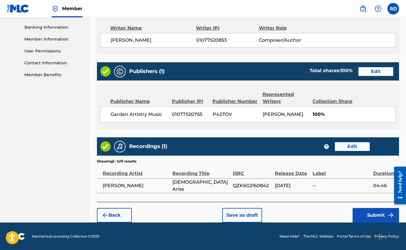
click at [376, 216] on button "Submit" at bounding box center [376, 215] width 46 height 15
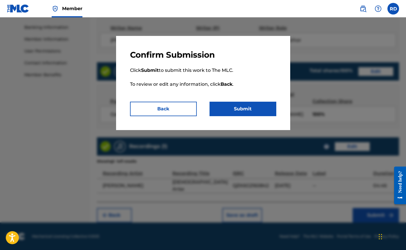
click at [233, 108] on button "Submit" at bounding box center [243, 109] width 67 height 15
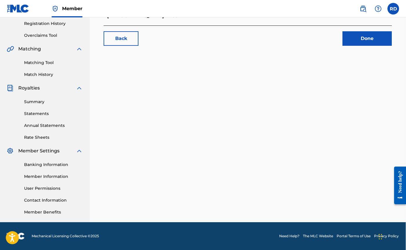
scroll to position [109, 0]
click at [44, 164] on link "Banking Information" at bounding box center [53, 165] width 59 height 6
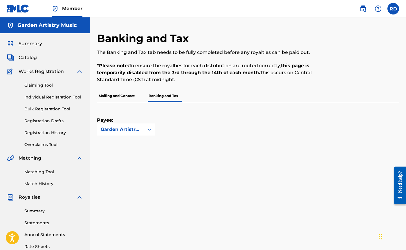
click at [117, 97] on p "Mailing and Contact" at bounding box center [116, 96] width 39 height 12
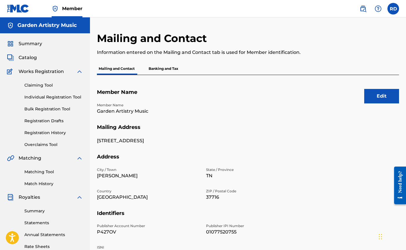
click at [158, 70] on p "Banking and Tax" at bounding box center [163, 69] width 33 height 12
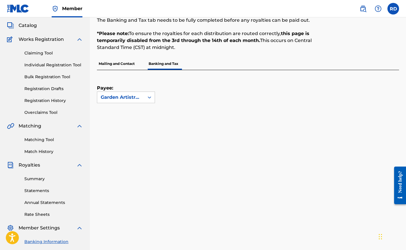
scroll to position [32, 0]
click at [152, 97] on icon at bounding box center [150, 98] width 6 height 6
click at [195, 87] on div "Payee: Garden Artistry Music" at bounding box center [241, 87] width 288 height 33
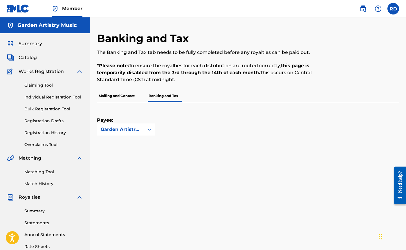
scroll to position [0, 0]
click at [39, 212] on link "Summary" at bounding box center [53, 211] width 59 height 6
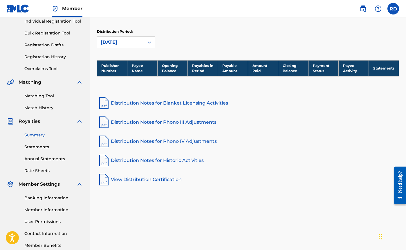
scroll to position [81, 0]
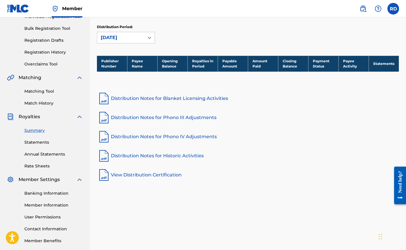
click at [37, 143] on link "Statements" at bounding box center [53, 143] width 59 height 6
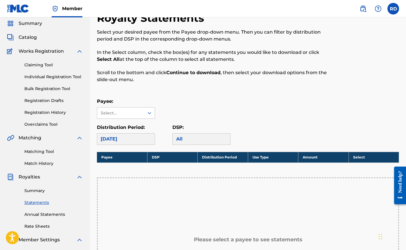
scroll to position [20, 0]
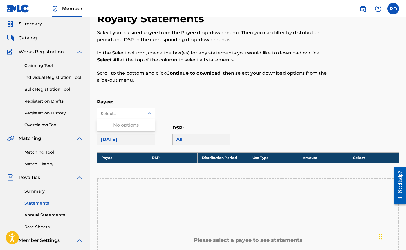
click at [149, 113] on icon at bounding box center [149, 114] width 3 height 2
click at [203, 100] on div "Payee: Select..." at bounding box center [248, 109] width 302 height 21
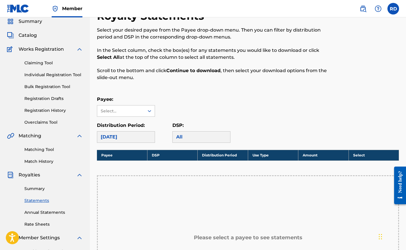
scroll to position [21, 0]
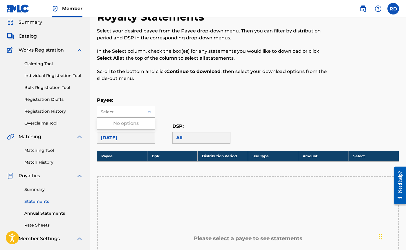
click at [139, 111] on div "Select..." at bounding box center [120, 112] width 39 height 6
click at [154, 83] on div "Royalty Statements Select your desired payee from the Payee drop-down menu. The…" at bounding box center [213, 49] width 233 height 78
click at [44, 214] on link "Annual Statements" at bounding box center [53, 214] width 59 height 6
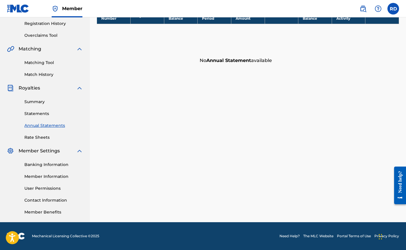
scroll to position [109, 0]
click at [45, 175] on link "Member Information" at bounding box center [53, 177] width 59 height 6
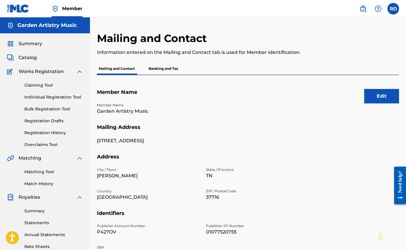
click at [20, 58] on span "Catalog" at bounding box center [28, 57] width 18 height 7
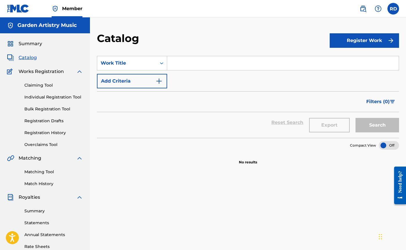
click at [46, 132] on link "Registration History" at bounding box center [53, 133] width 59 height 6
